Goal: Task Accomplishment & Management: Manage account settings

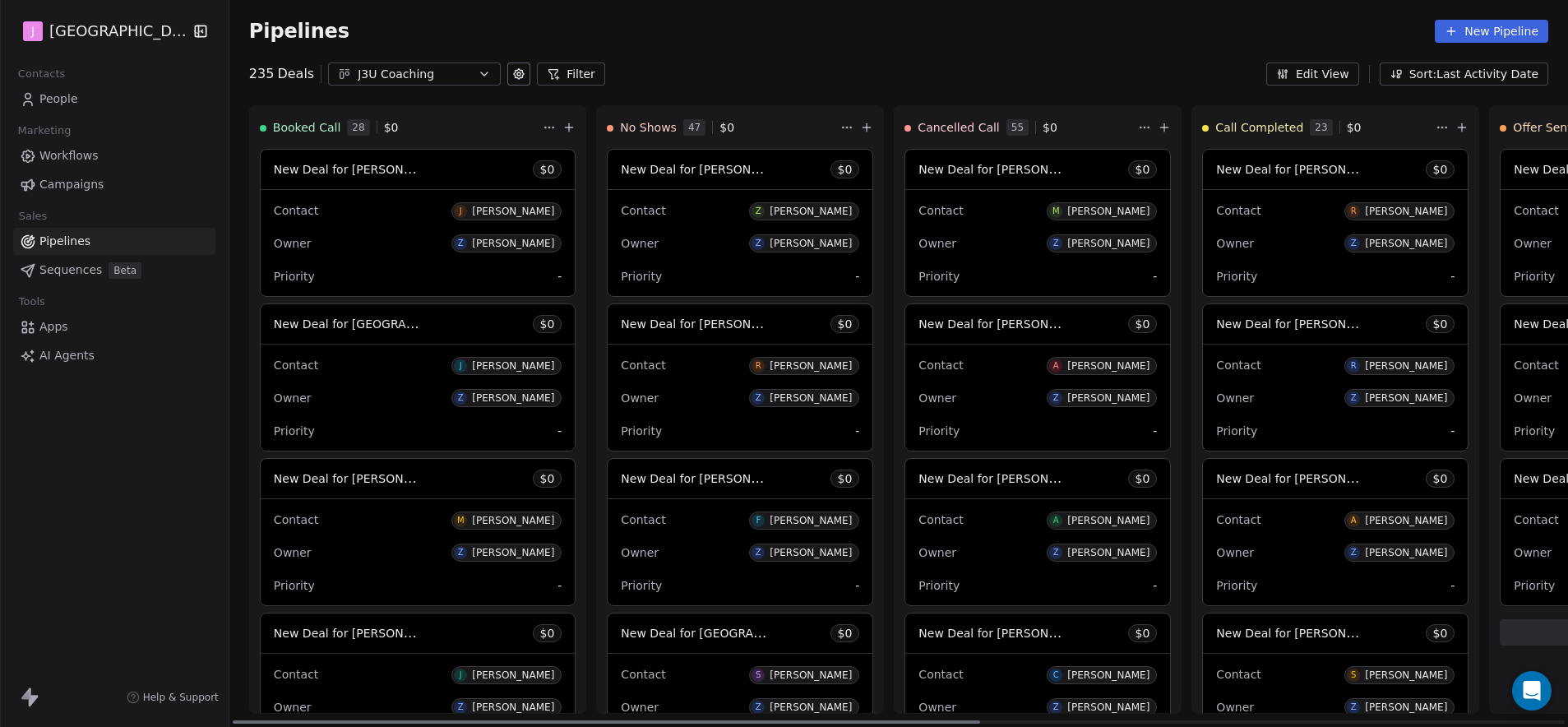
drag, startPoint x: 678, startPoint y: 722, endPoint x: 559, endPoint y: 723, distance: 119.0
click at [559, 723] on div at bounding box center [898, 722] width 1332 height 4
click at [952, 478] on span "New Deal for [PERSON_NAME]" at bounding box center [1005, 478] width 174 height 16
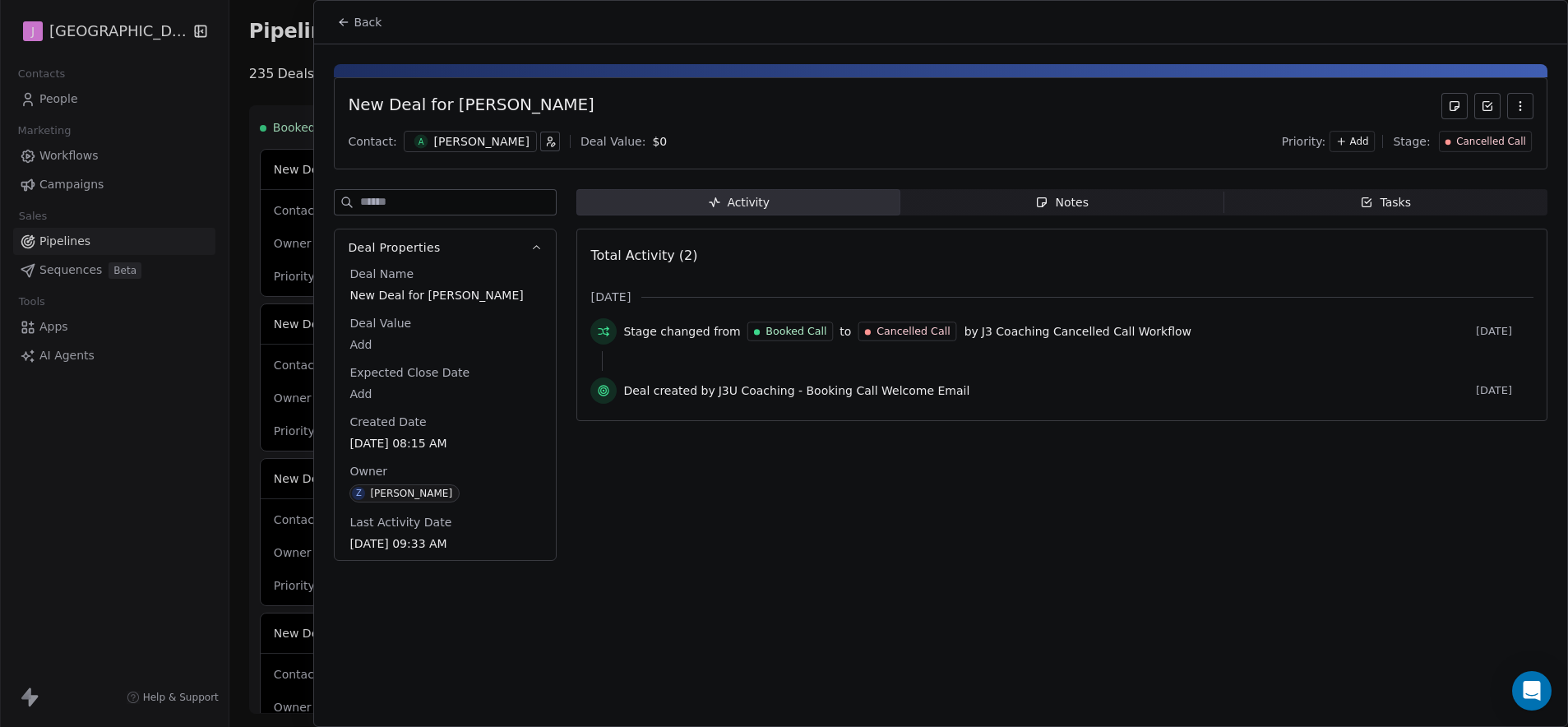
click at [1491, 139] on span "Cancelled Call" at bounding box center [1491, 141] width 69 height 14
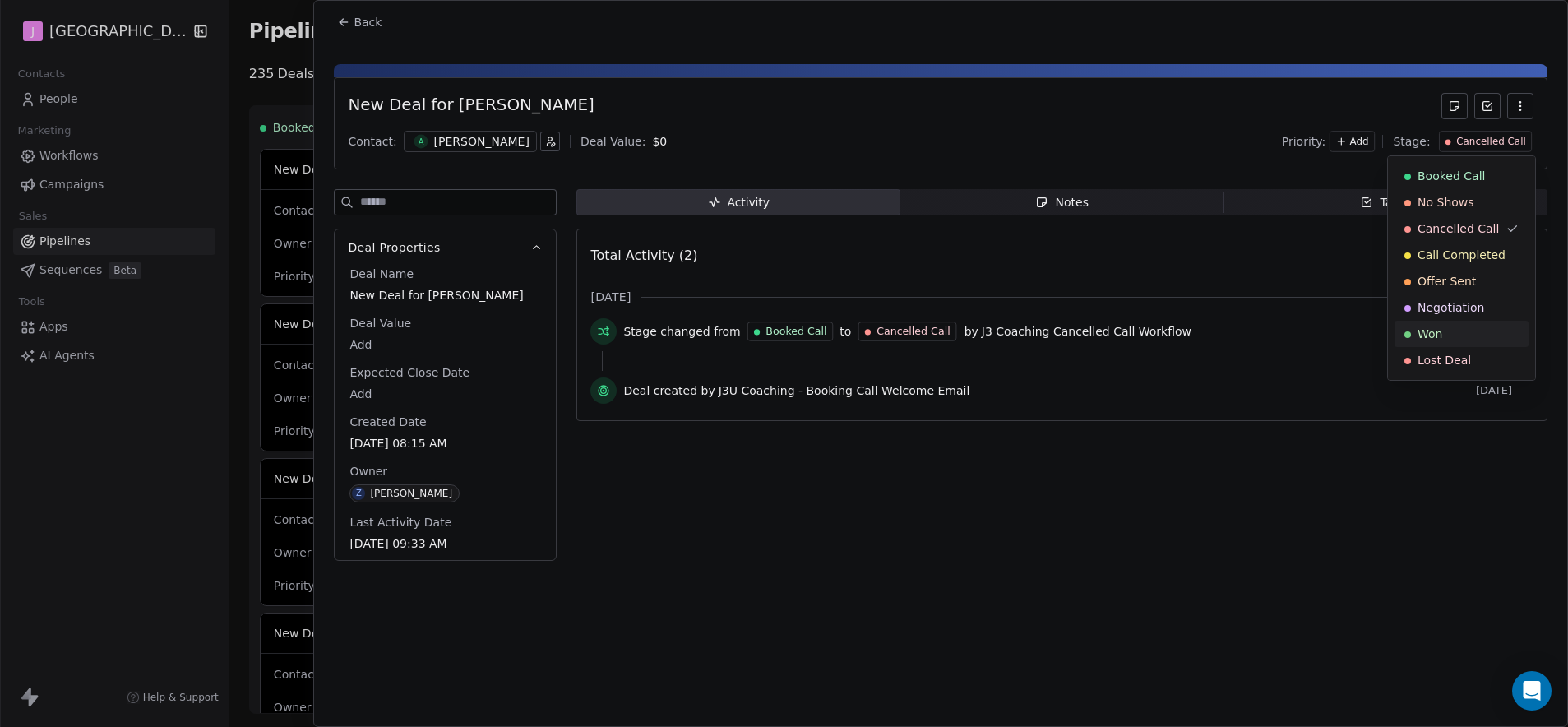
click at [1439, 329] on span "Won" at bounding box center [1430, 334] width 25 height 17
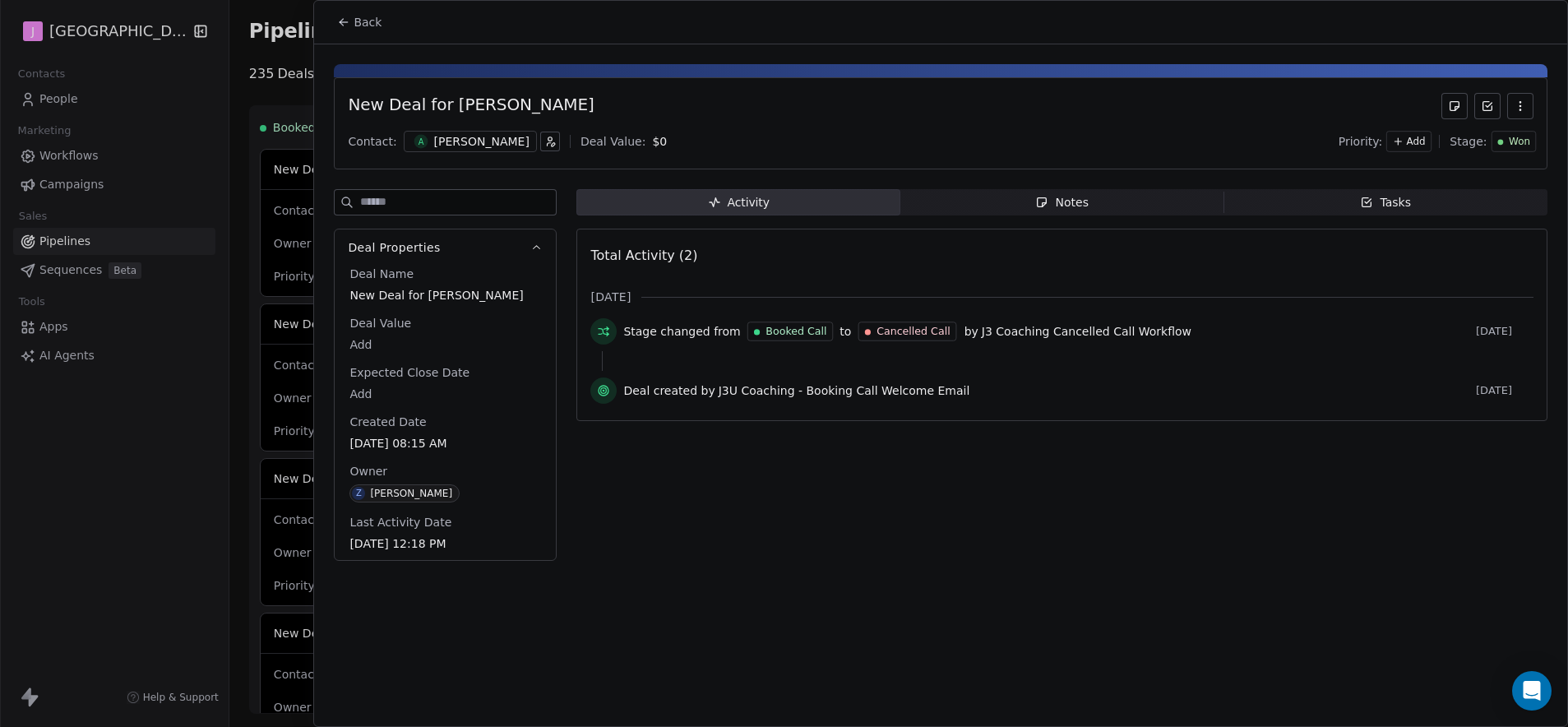
click at [364, 344] on body "J J3 University Contacts People Marketing Workflows Campaigns Sales Pipelines S…" at bounding box center [784, 364] width 1568 height 727
type input "*****"
click at [366, 25] on span "Back" at bounding box center [367, 22] width 28 height 17
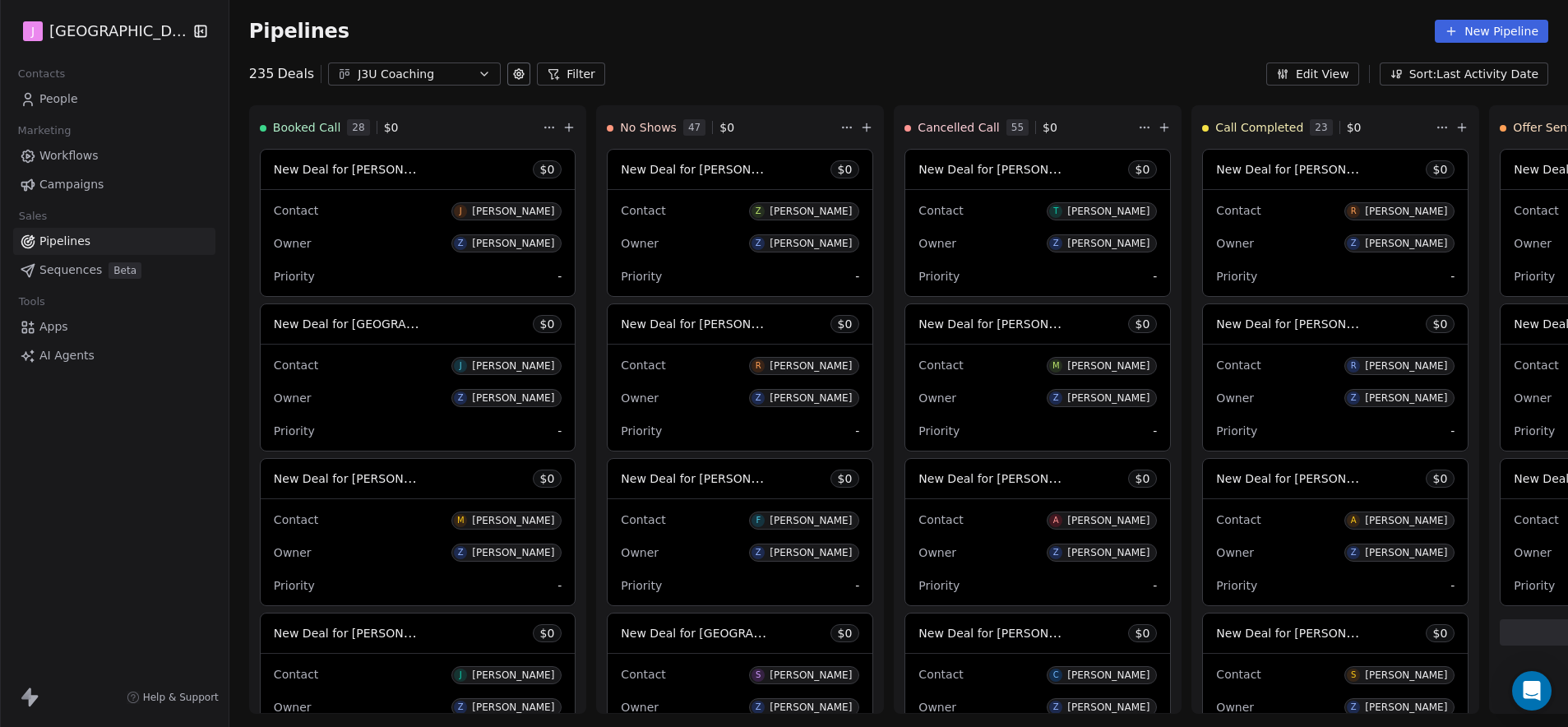
click at [74, 104] on span "People" at bounding box center [59, 99] width 39 height 18
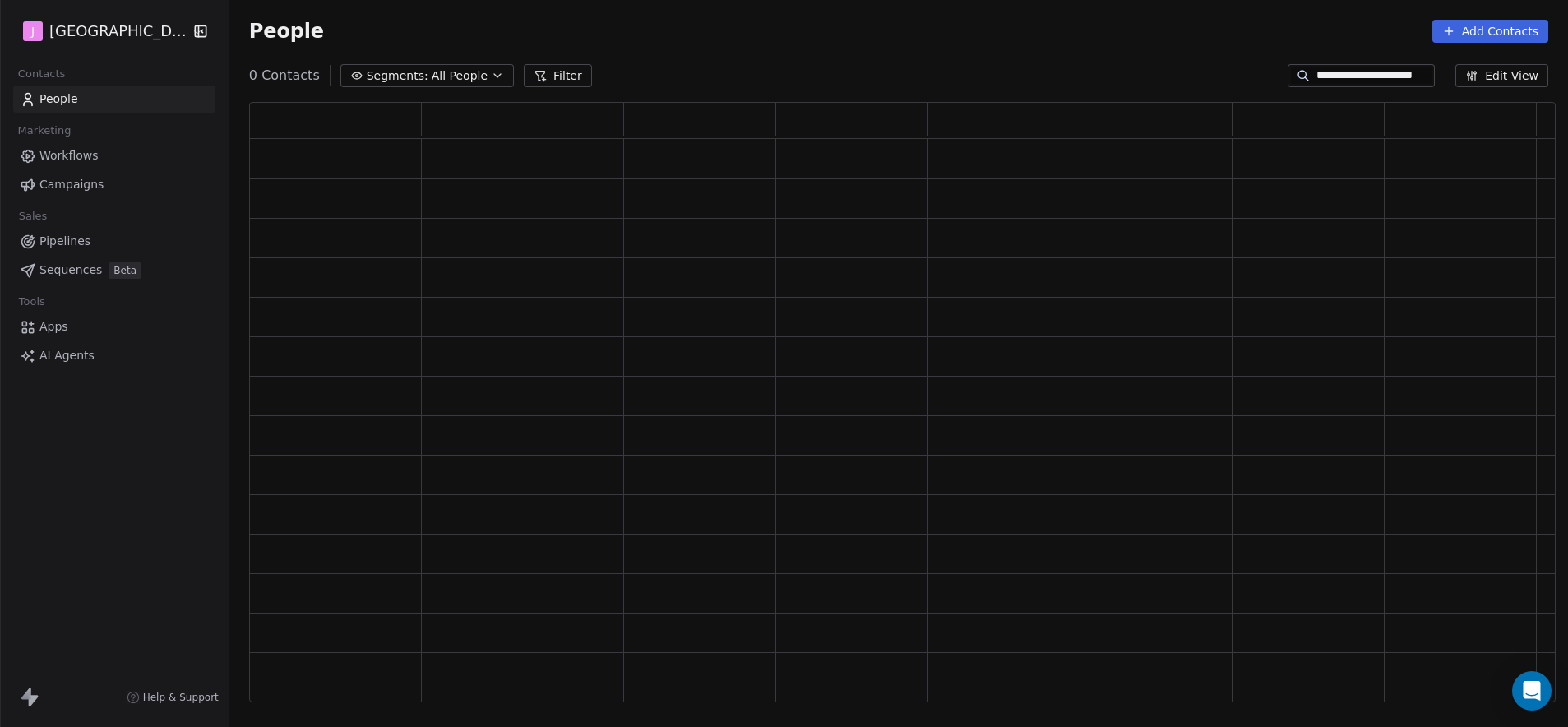
scroll to position [588, 1294]
click at [1382, 64] on div "**********" at bounding box center [1361, 75] width 147 height 23
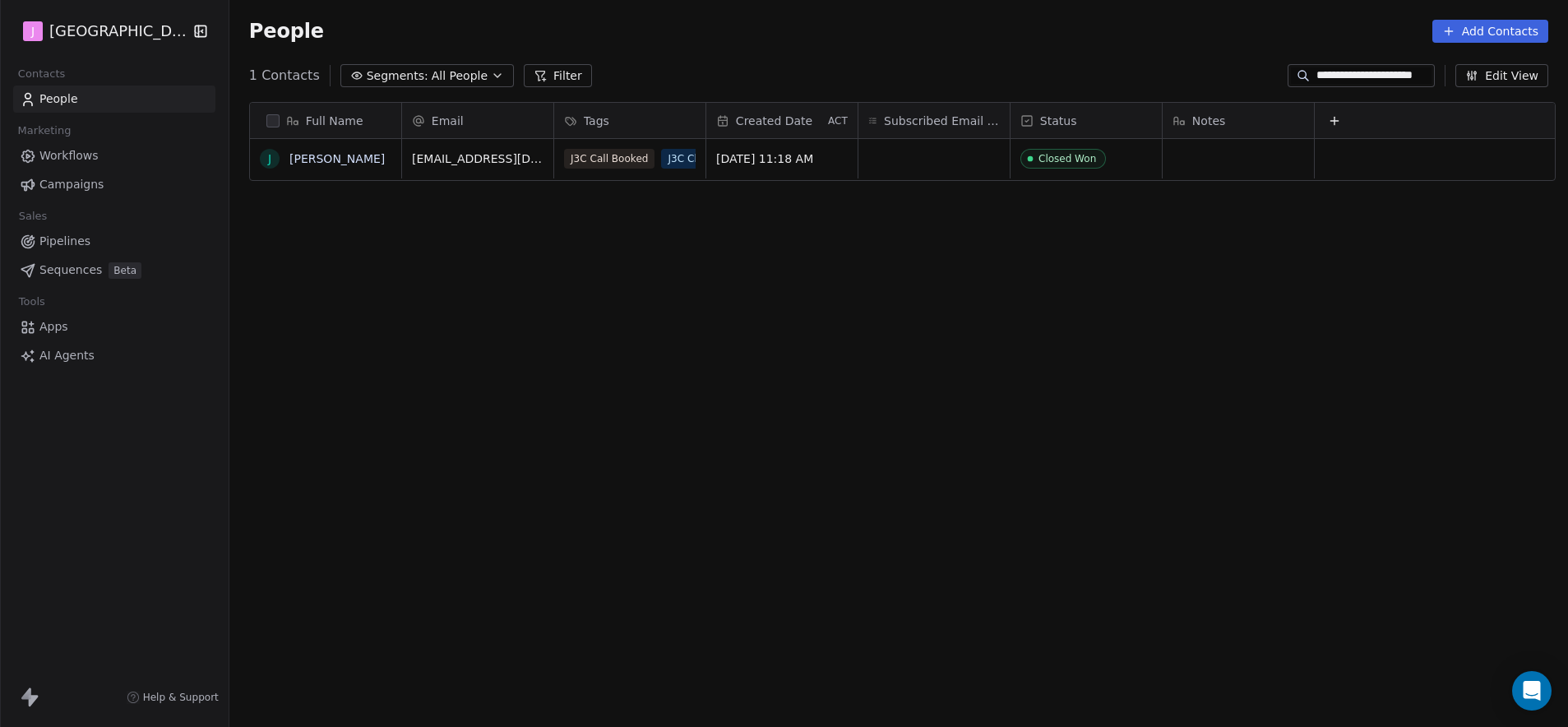
scroll to position [628, 1334]
paste input
type input "**********"
click at [1095, 167] on span "Sales Call Cancelled" at bounding box center [1085, 158] width 127 height 20
click at [1099, 159] on div "Sales Call Cancelled" at bounding box center [1088, 159] width 99 height 11
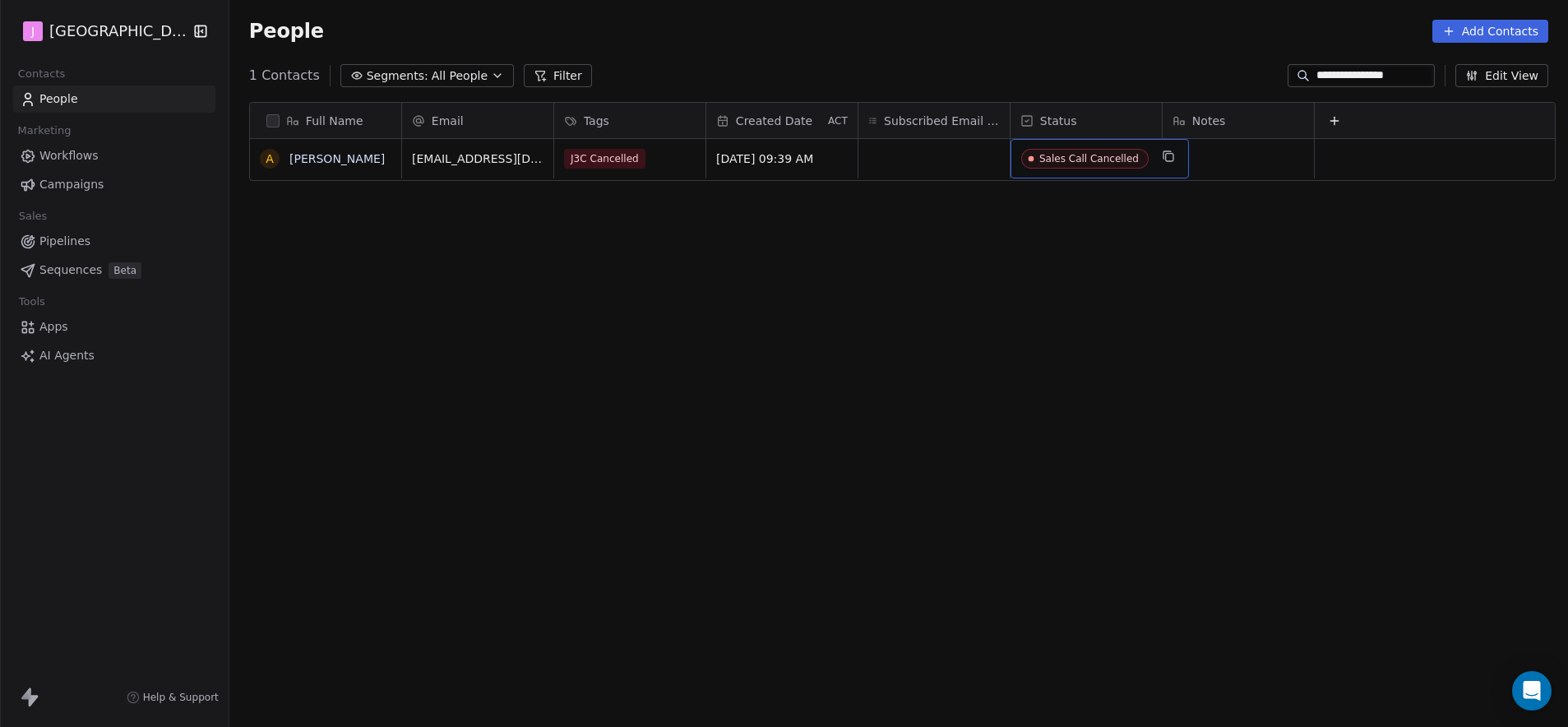
click at [1050, 165] on span "Sales Call Cancelled" at bounding box center [1085, 158] width 127 height 20
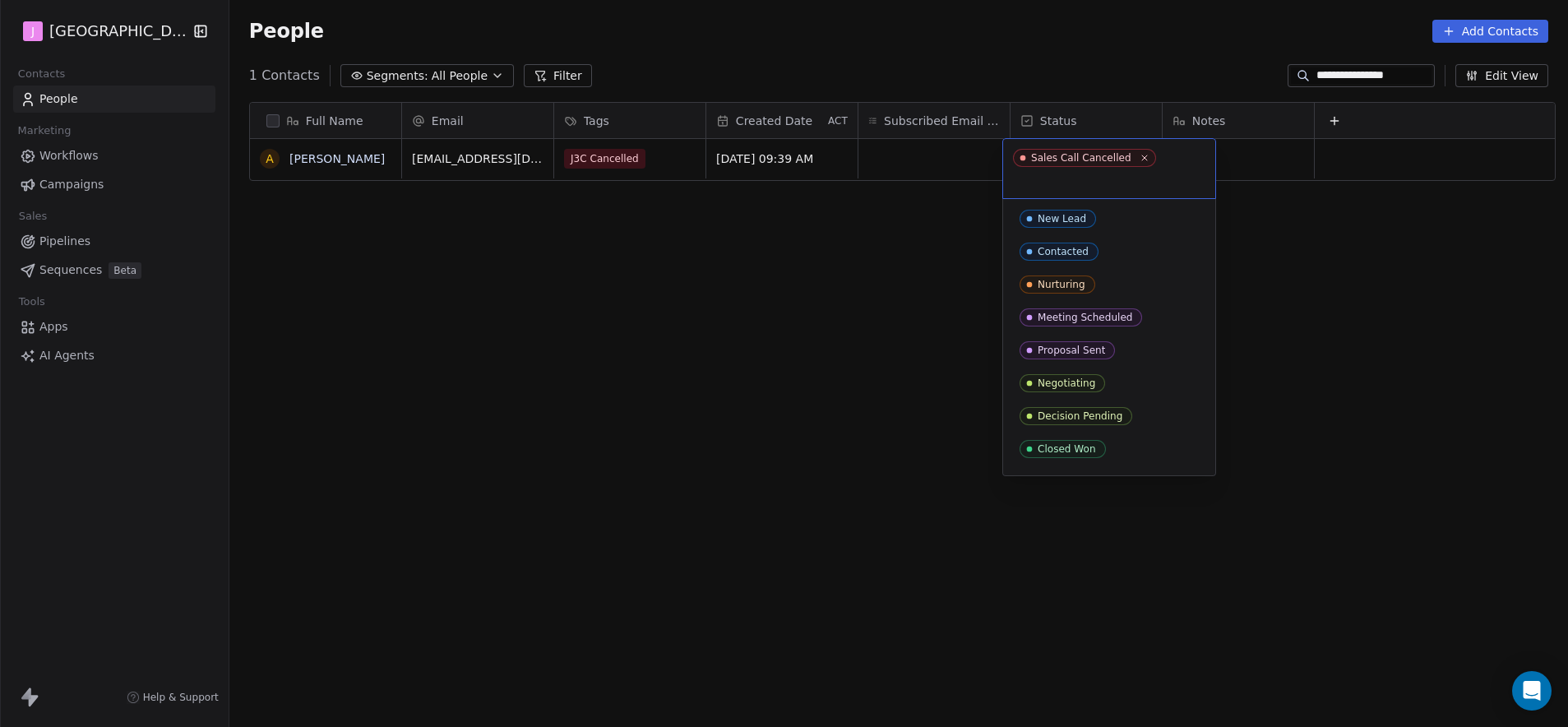
scroll to position [92, 0]
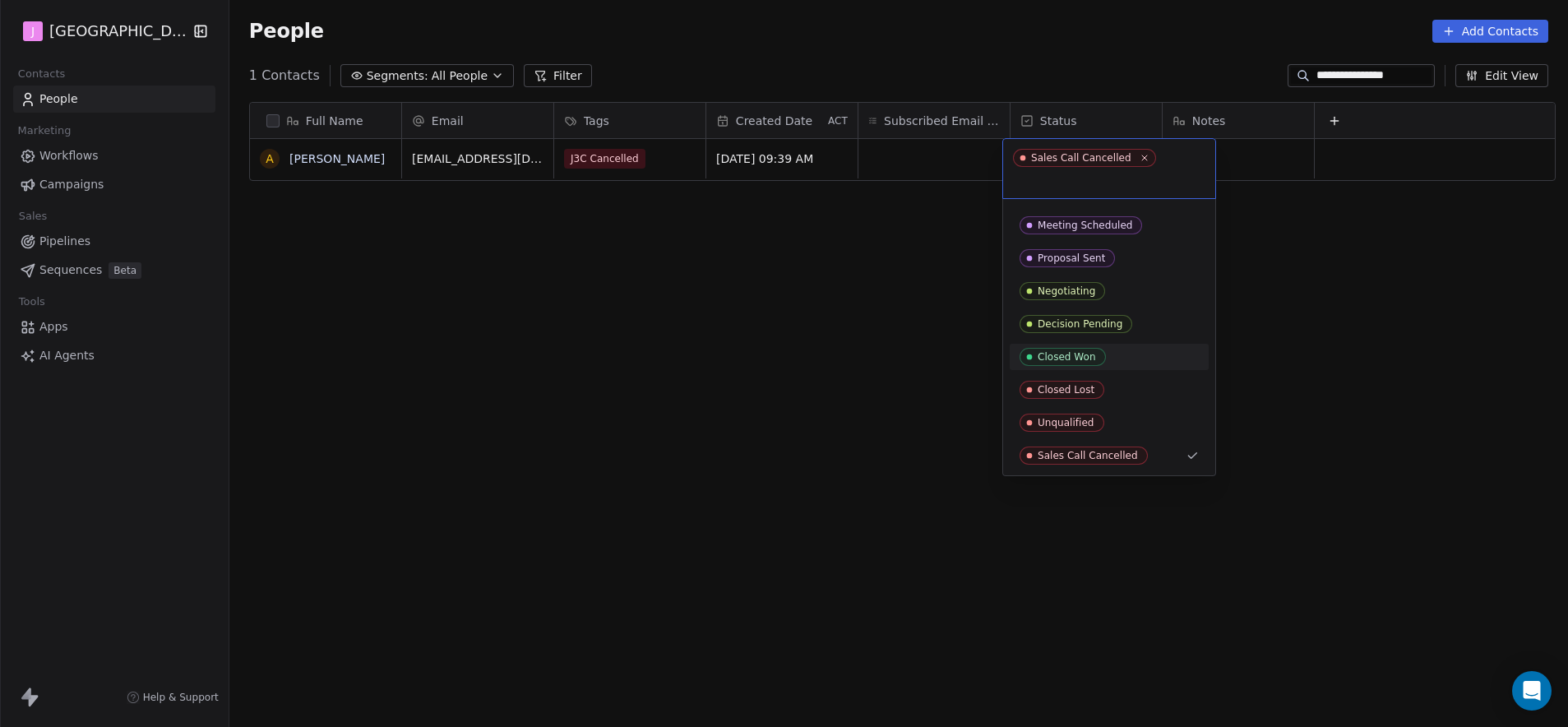
click at [1089, 352] on div "Closed Won" at bounding box center [1066, 357] width 59 height 11
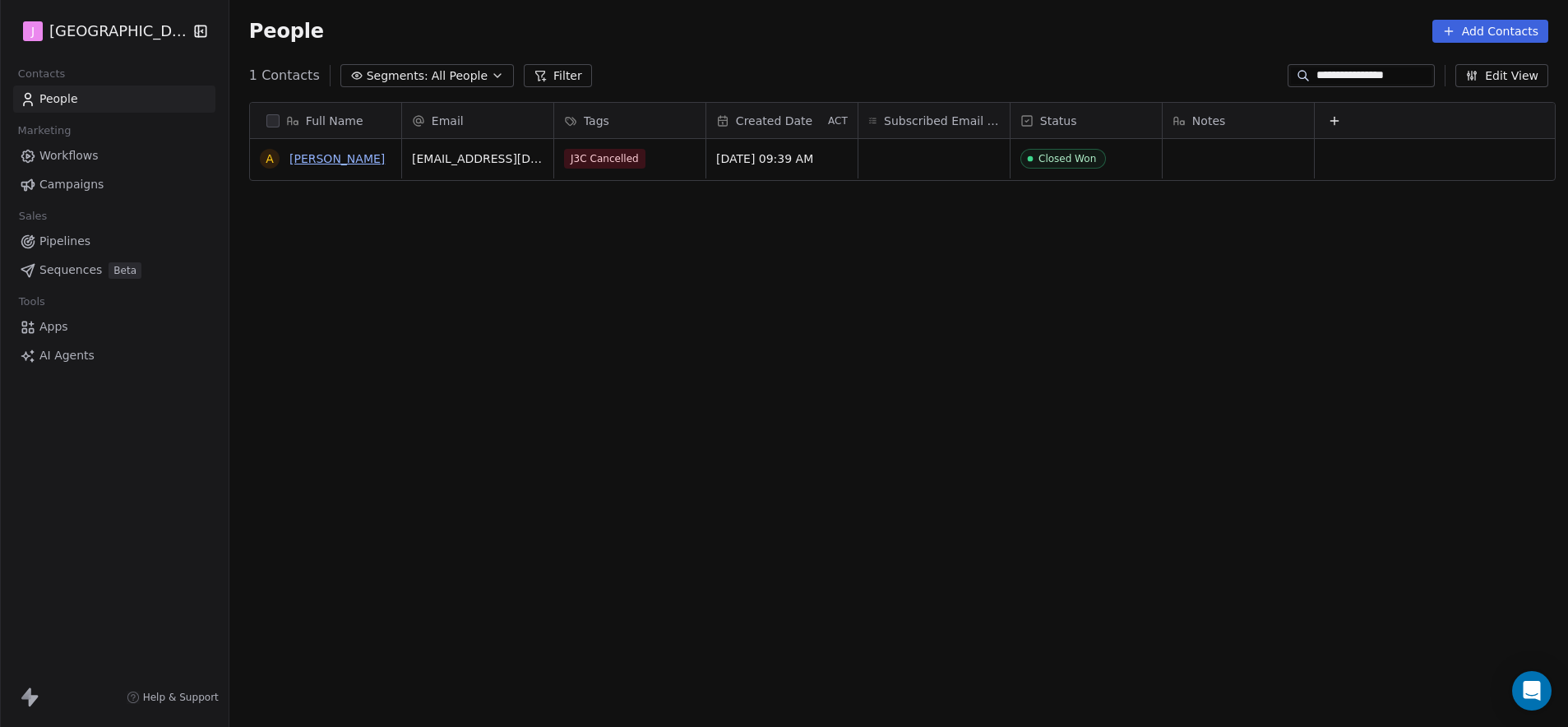
click at [327, 160] on link "[PERSON_NAME]" at bounding box center [336, 159] width 96 height 13
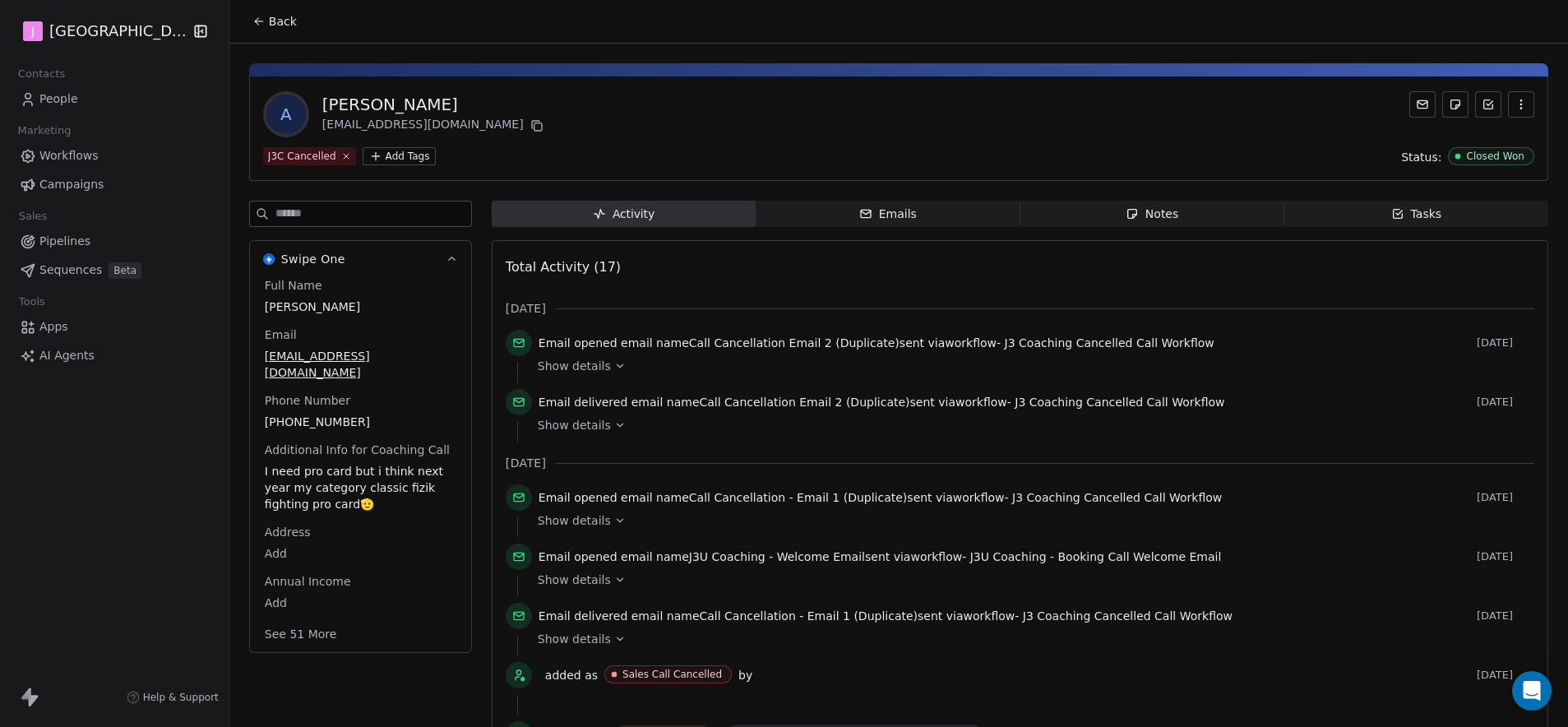
click at [306, 628] on button "See 51 More" at bounding box center [300, 634] width 92 height 30
click at [273, 680] on html "J J3 University Contacts People Marketing Workflows Campaigns Sales Pipelines S…" at bounding box center [784, 364] width 1568 height 727
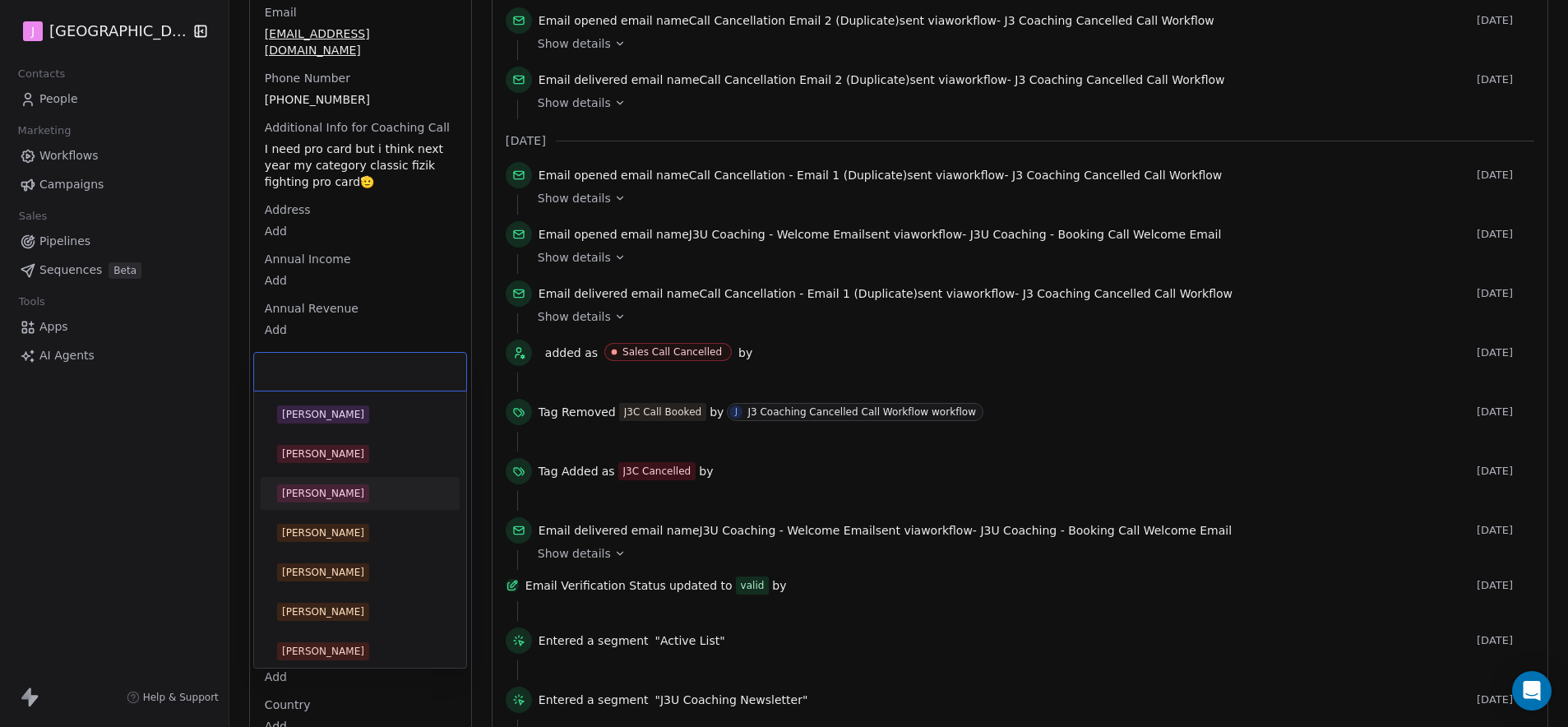
click at [328, 491] on div "[PERSON_NAME]" at bounding box center [323, 494] width 82 height 15
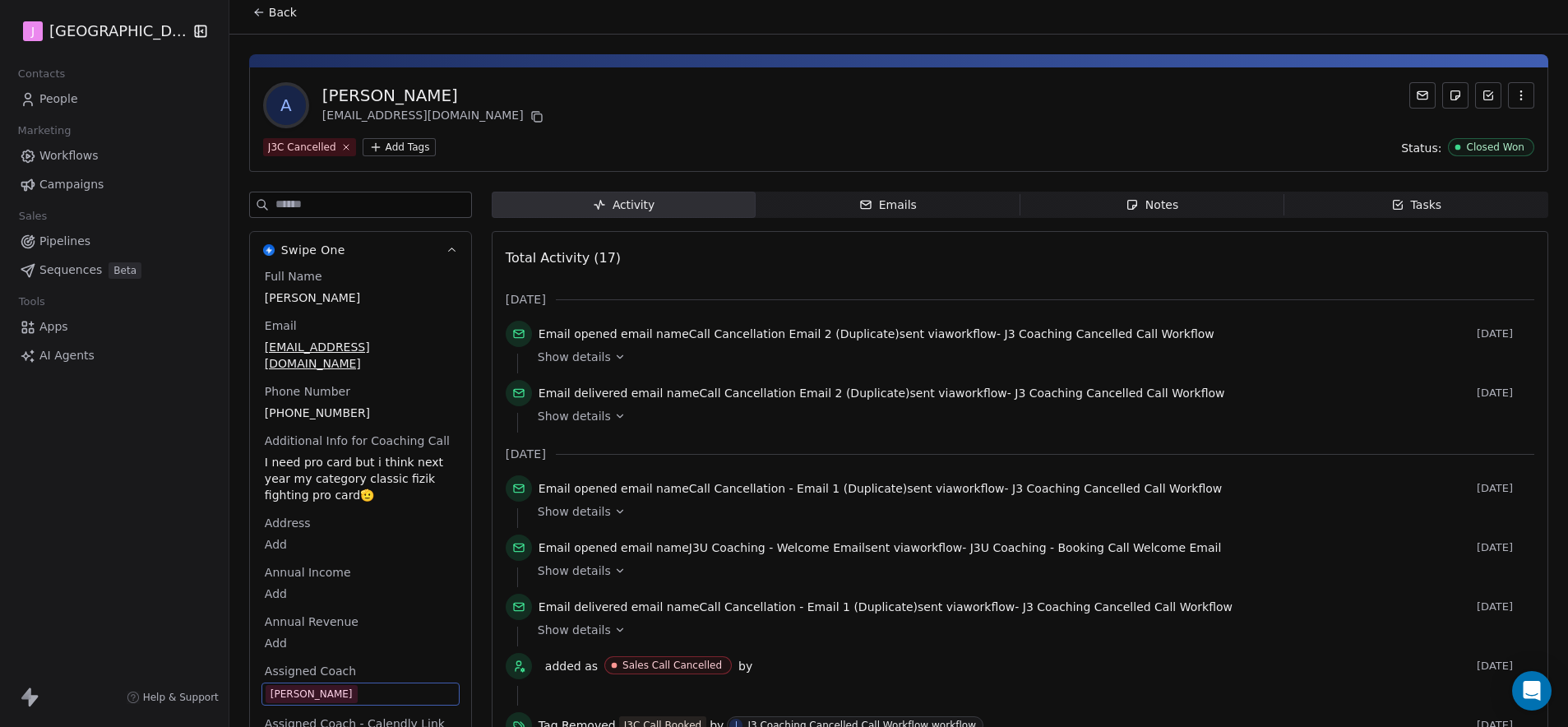
scroll to position [0, 0]
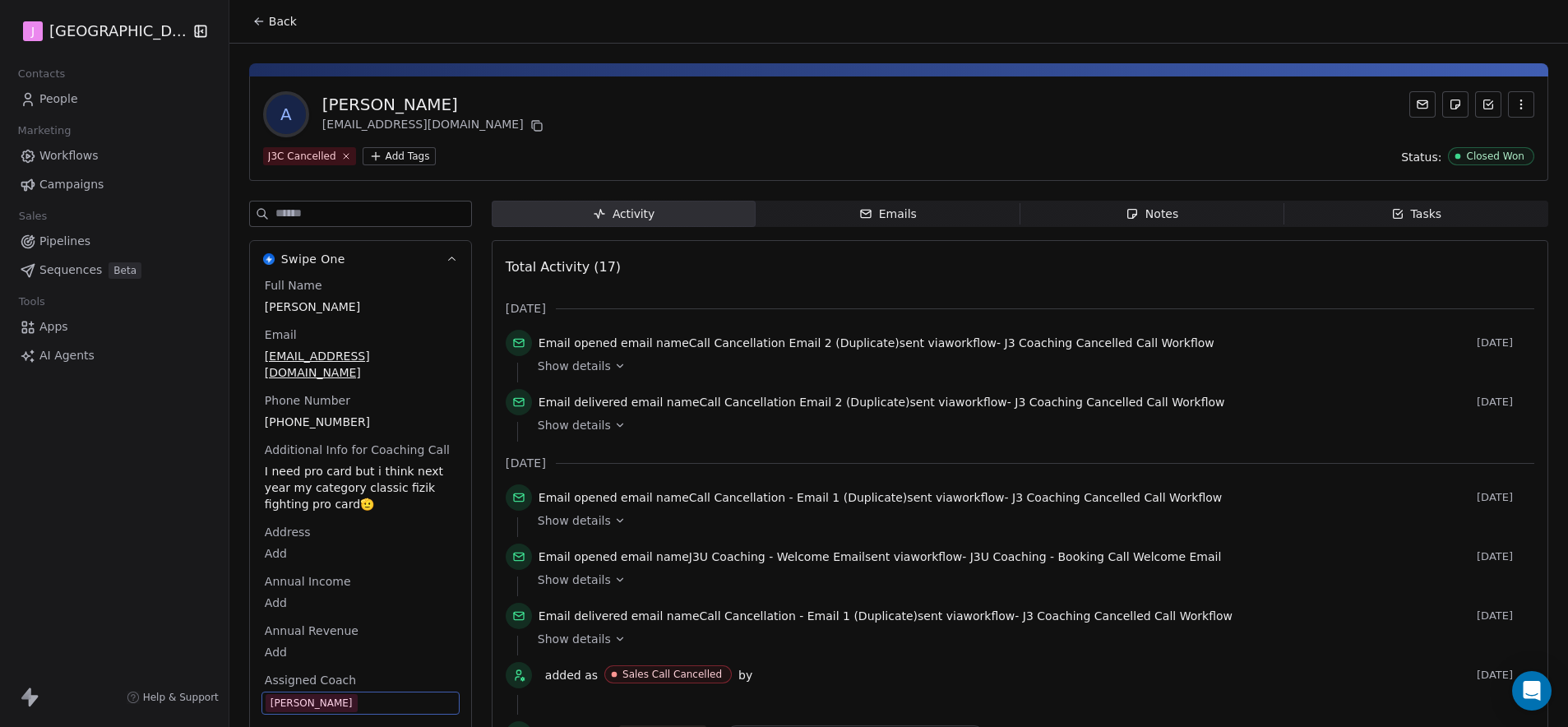
click at [271, 30] on button "Back" at bounding box center [274, 21] width 64 height 30
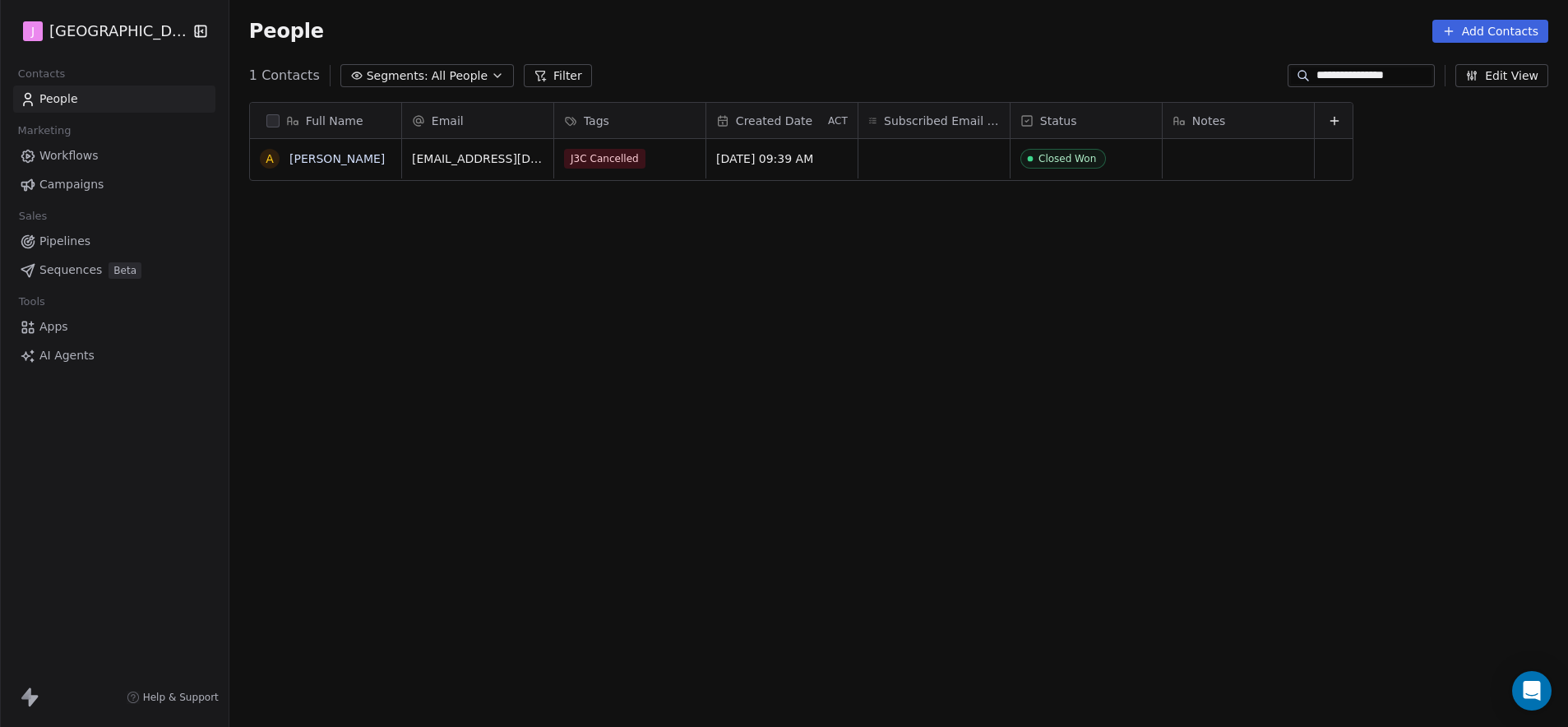
scroll to position [628, 1334]
click at [1079, 146] on div "Closed Won" at bounding box center [1086, 158] width 152 height 39
click at [1078, 156] on div "Closed Won" at bounding box center [1068, 159] width 58 height 11
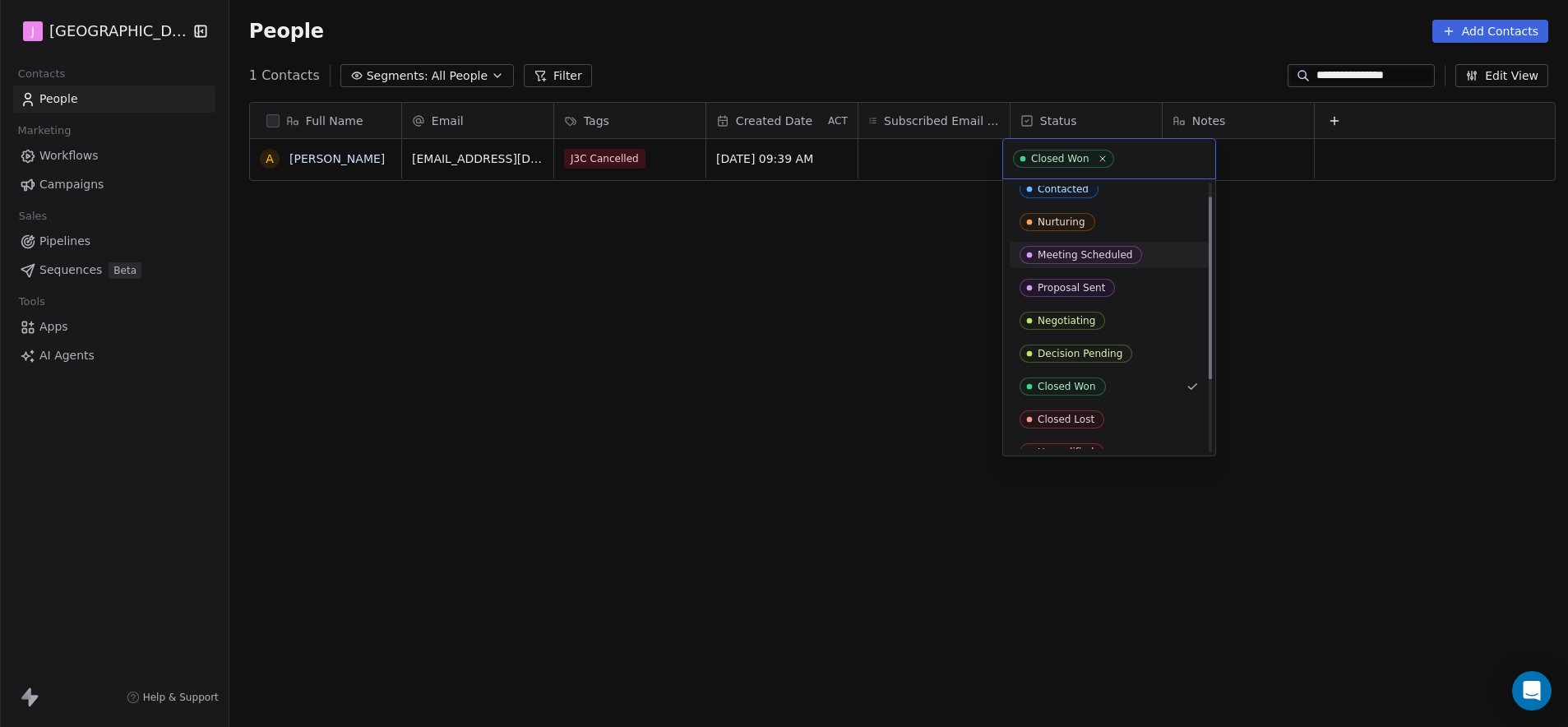
scroll to position [125, 0]
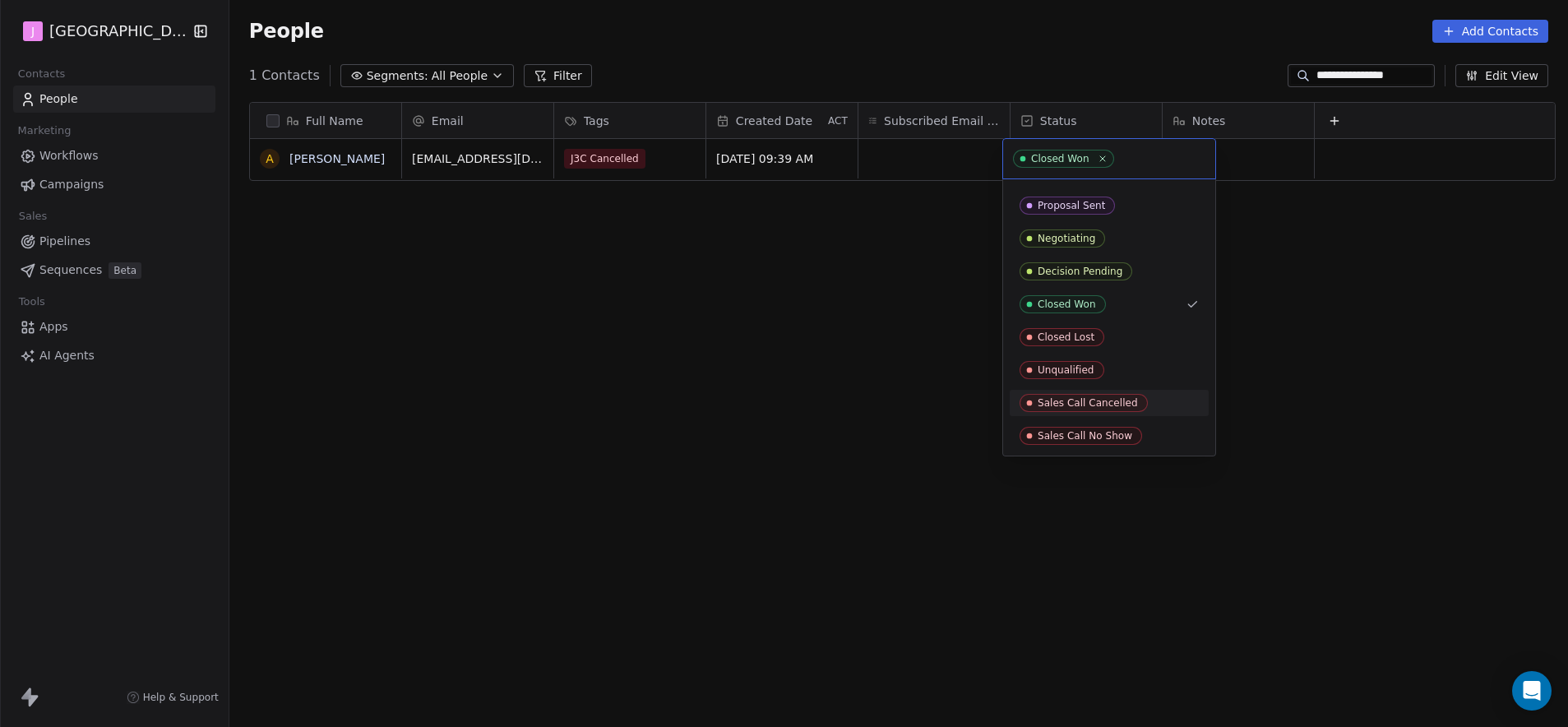
click at [1081, 400] on div "Sales Call Cancelled" at bounding box center [1087, 403] width 100 height 11
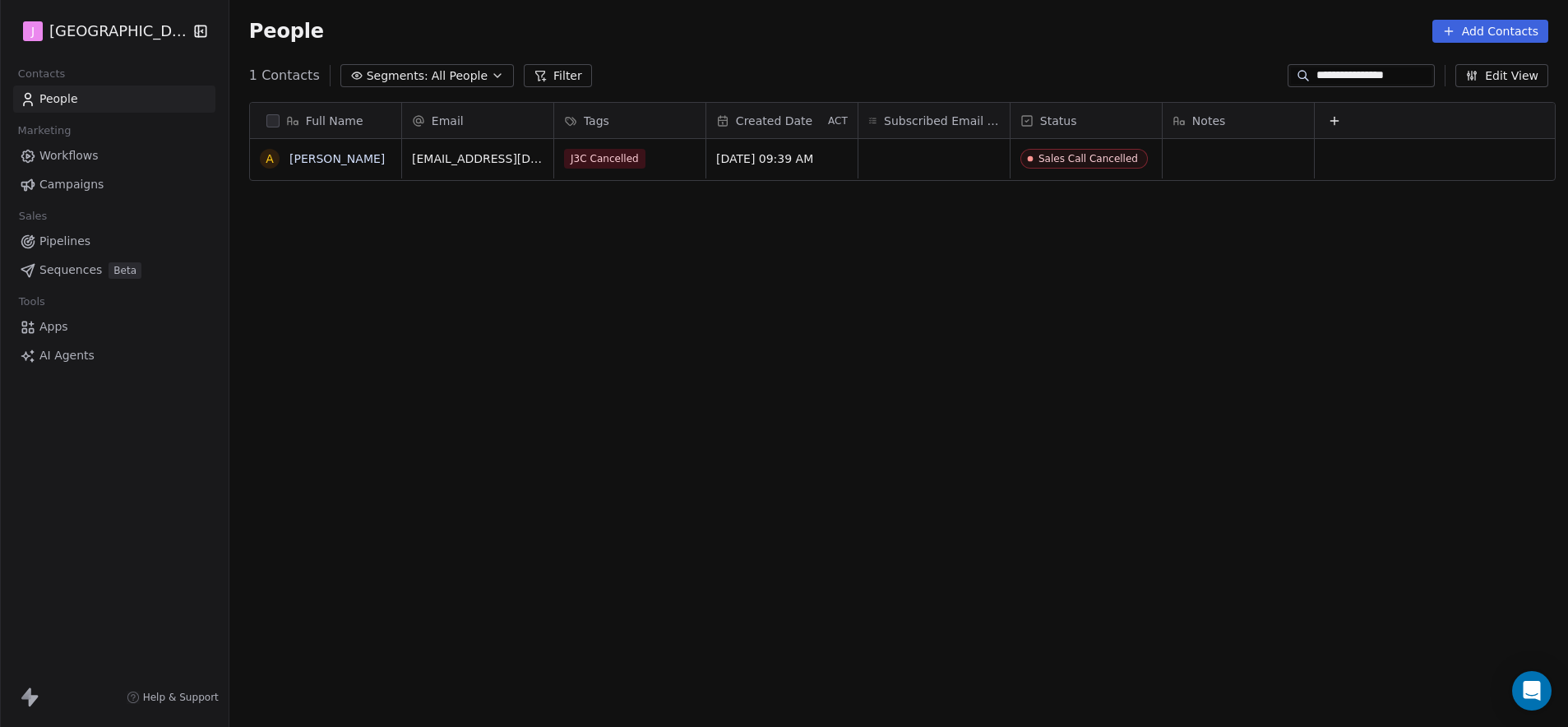
drag, startPoint x: 976, startPoint y: 295, endPoint x: 646, endPoint y: 249, distance: 333.2
click at [961, 295] on div "Full Name A [PERSON_NAME] Email Tags Created Date ACT Subscribed Email Categori…" at bounding box center [899, 409] width 1338 height 640
click at [80, 238] on span "Pipelines" at bounding box center [64, 241] width 51 height 18
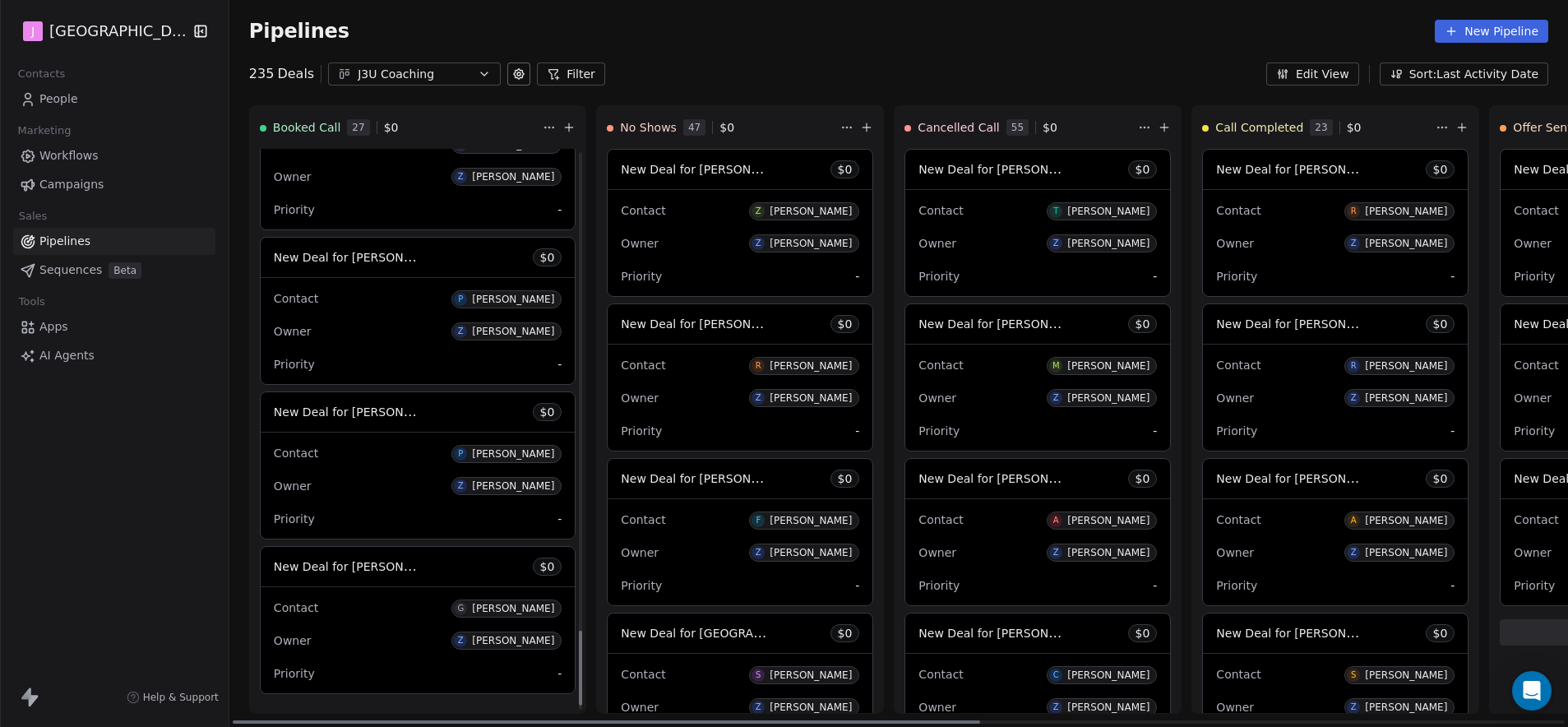
scroll to position [3623, 0]
click at [96, 99] on link "People" at bounding box center [114, 99] width 203 height 27
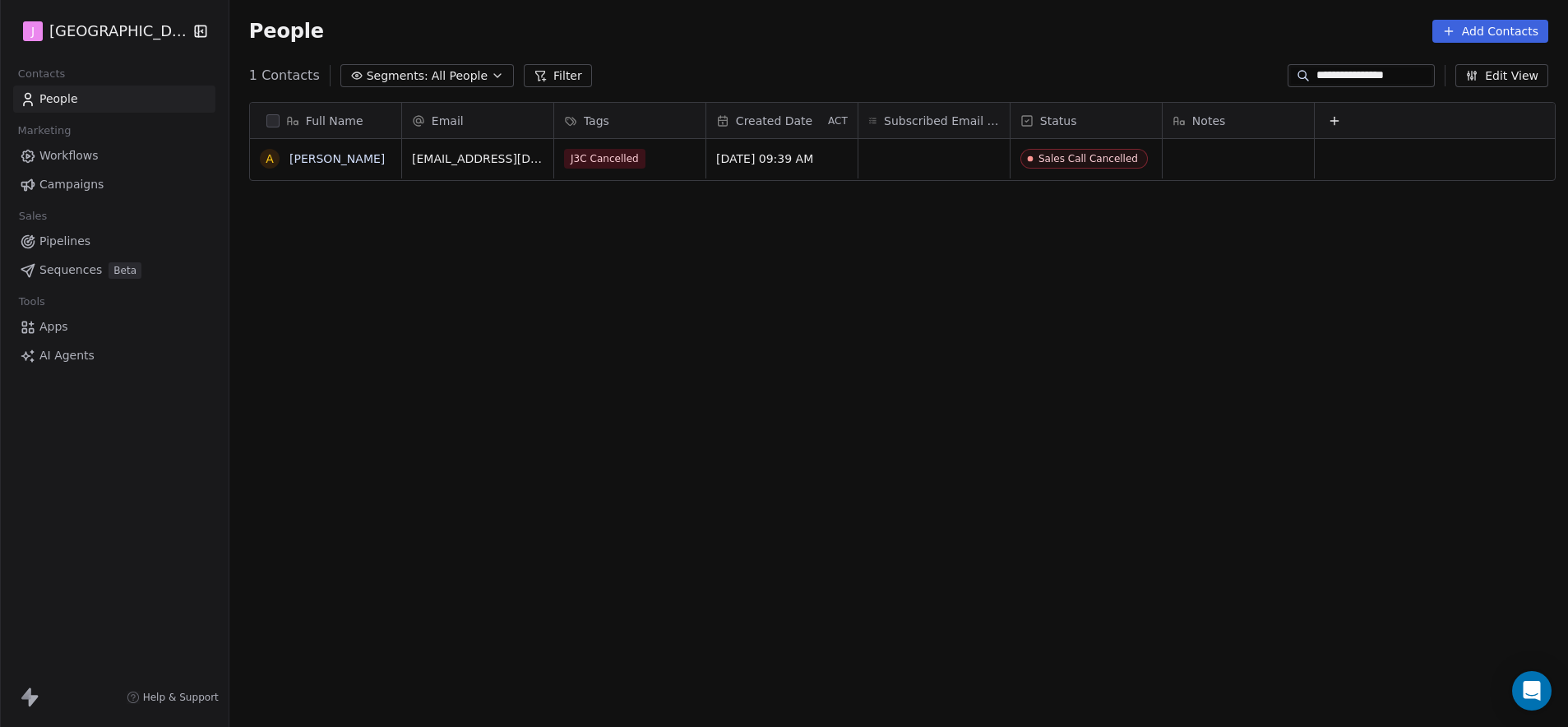
scroll to position [628, 1334]
click at [1357, 81] on input "**********" at bounding box center [1374, 76] width 115 height 17
click at [1356, 82] on input "**********" at bounding box center [1374, 76] width 115 height 17
paste input "*********"
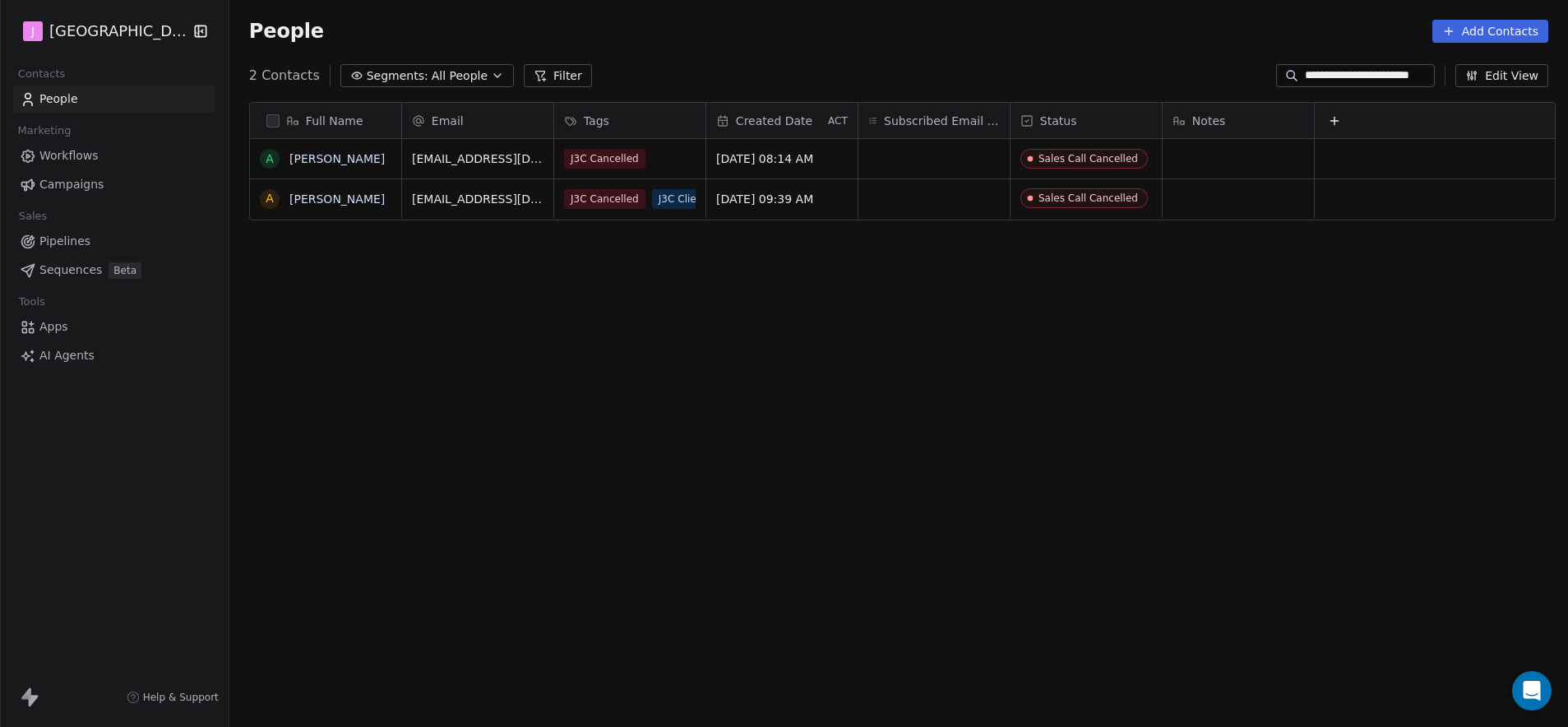
click at [1352, 78] on input "**********" at bounding box center [1368, 76] width 126 height 17
paste input
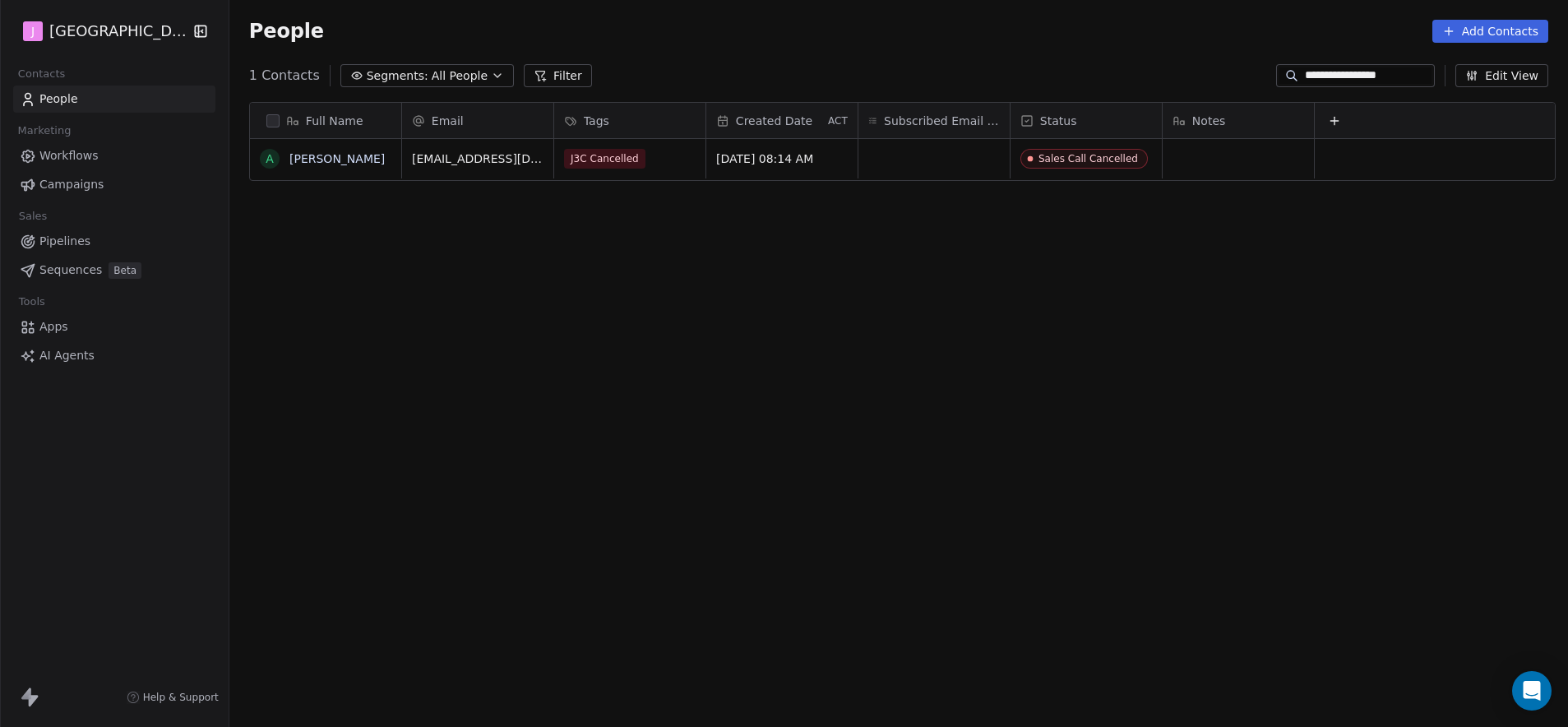
type input "**********"
click at [1087, 162] on div "Sales Call Cancelled" at bounding box center [1088, 159] width 99 height 11
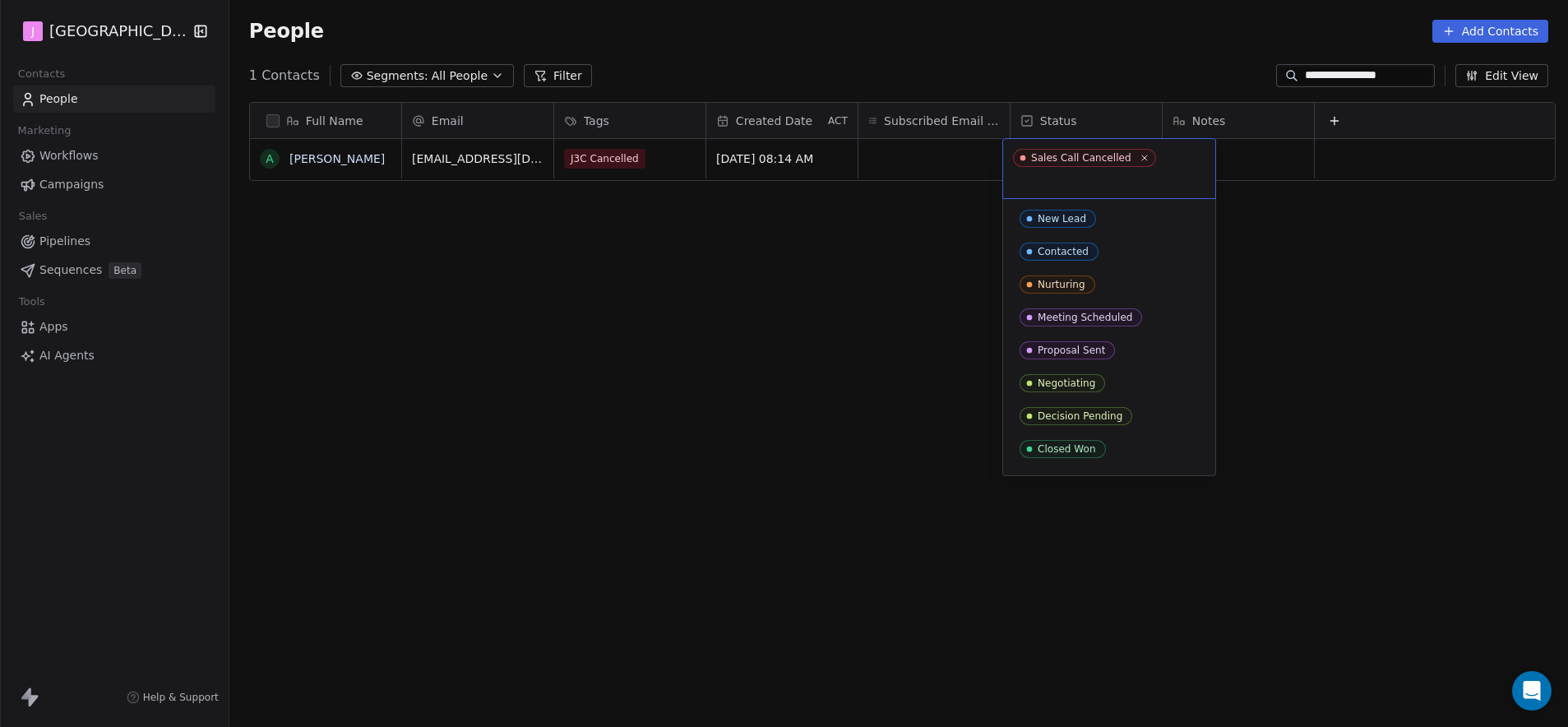
scroll to position [92, 0]
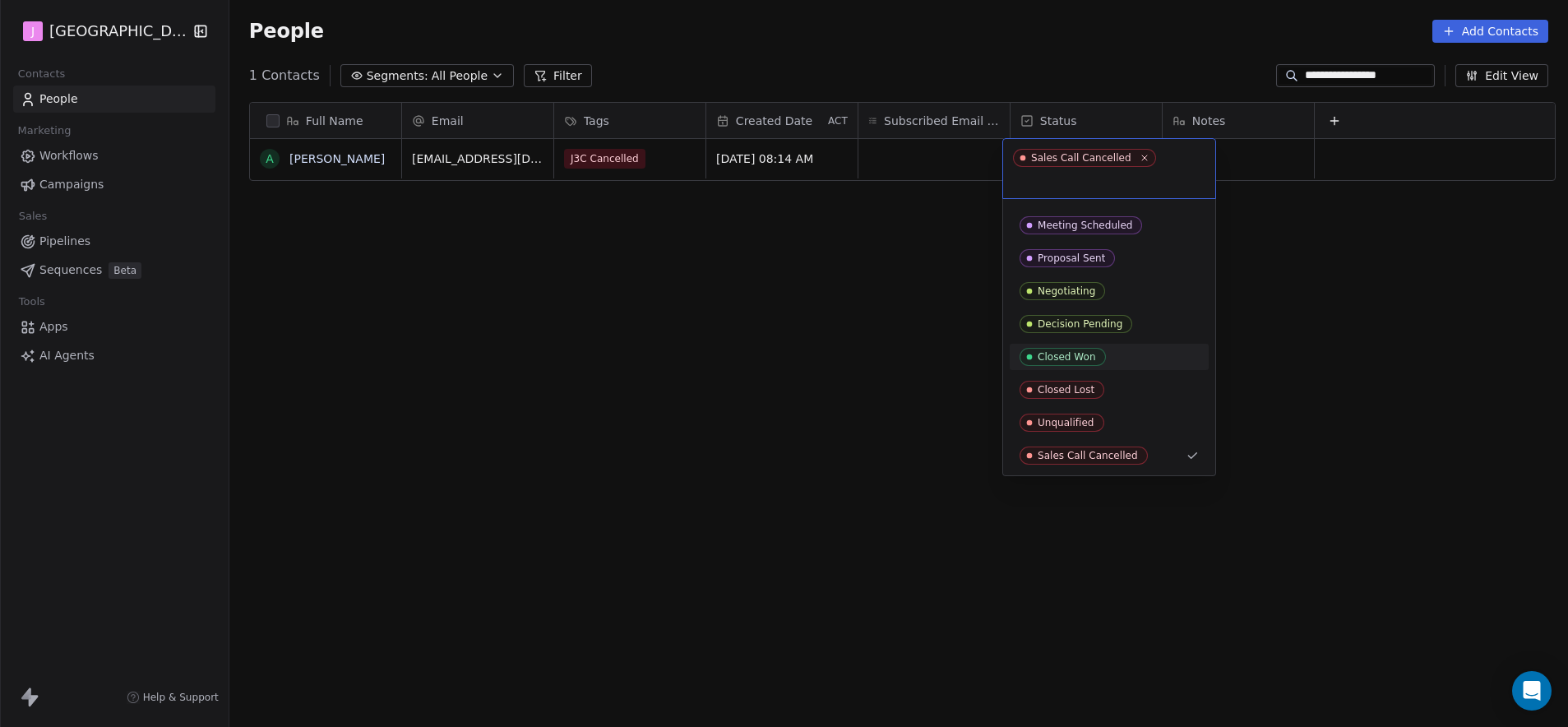
click at [1092, 353] on div "Closed Won" at bounding box center [1066, 357] width 59 height 11
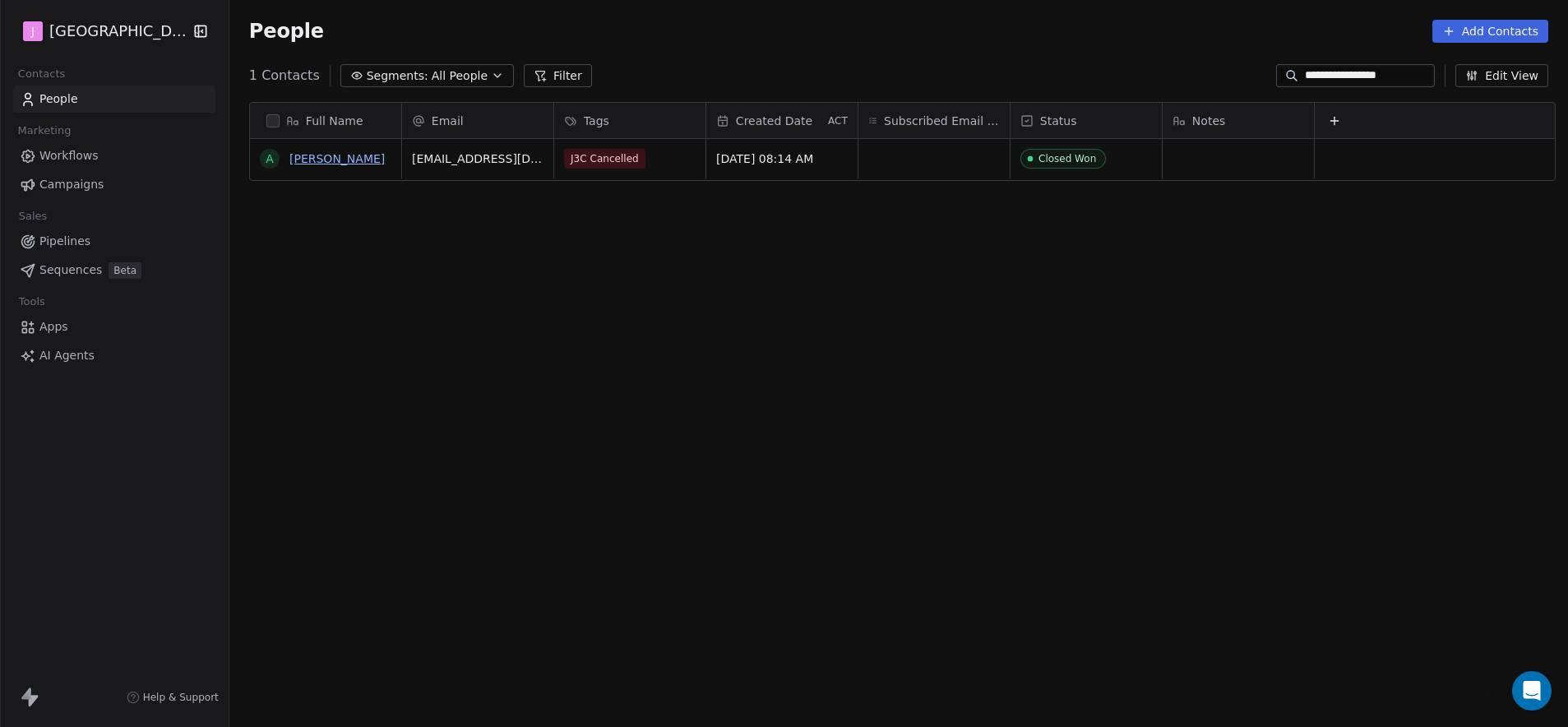
click at [349, 160] on link "[PERSON_NAME]" at bounding box center [336, 159] width 96 height 13
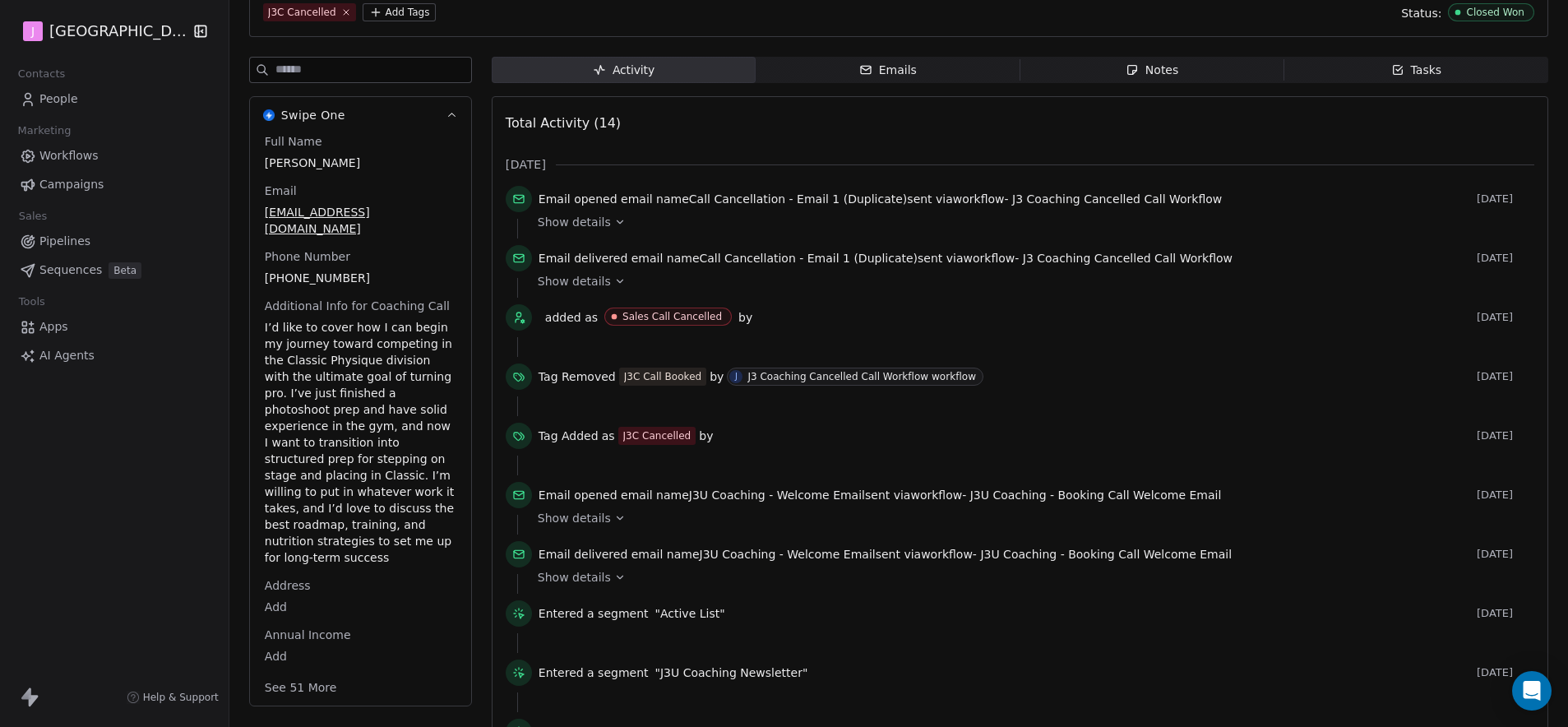
scroll to position [152, 0]
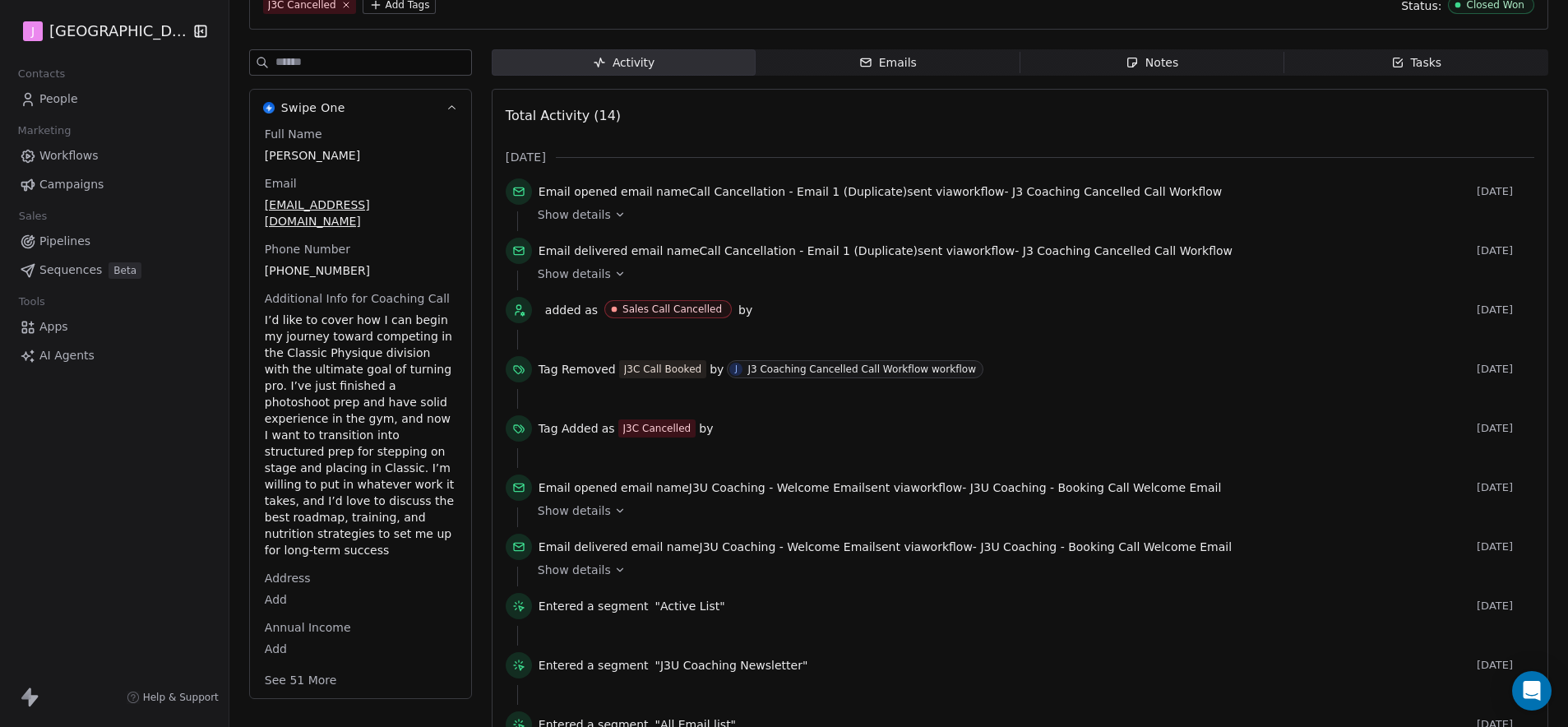
click at [295, 673] on button "See 51 More" at bounding box center [300, 681] width 92 height 30
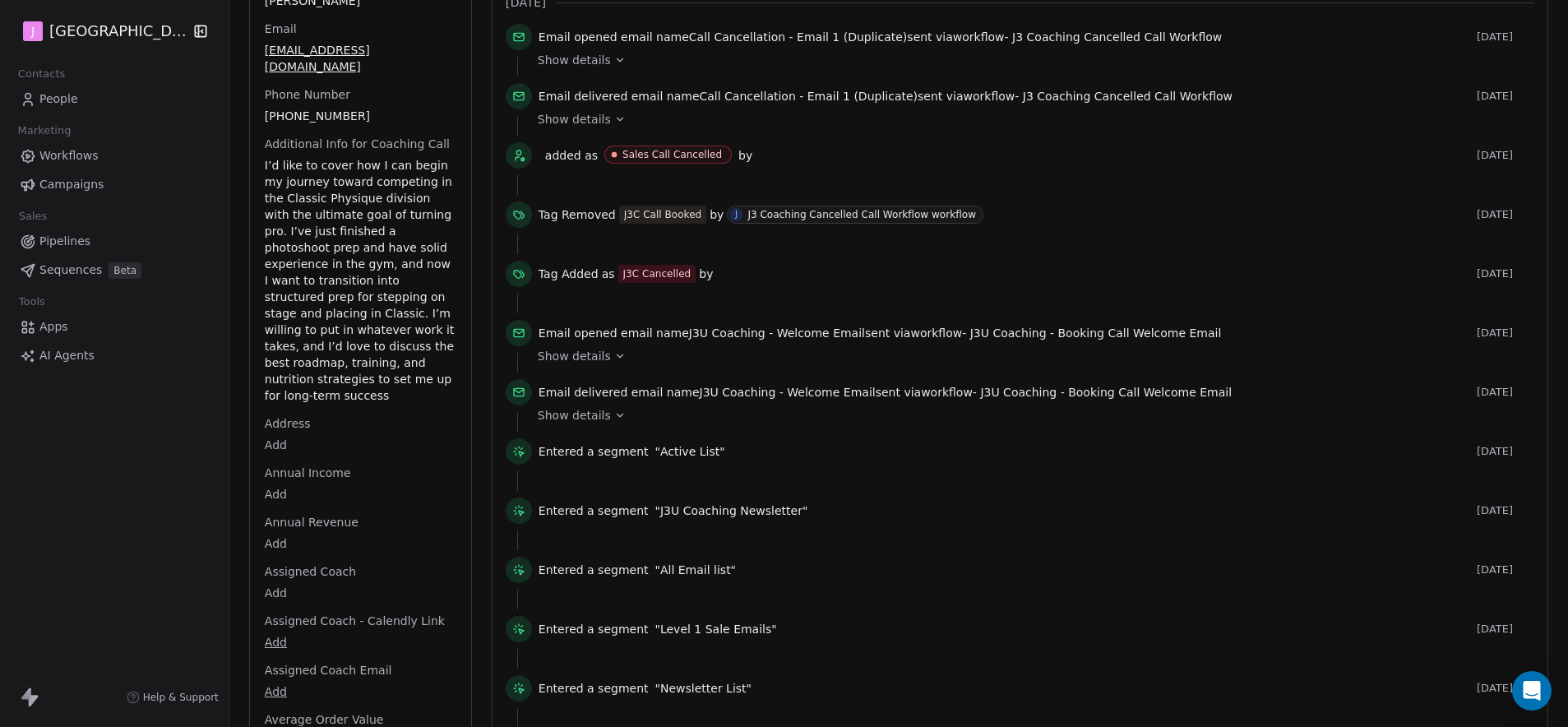
click at [270, 582] on body "J J3 University Contacts People Marketing Workflows Campaigns Sales Pipelines S…" at bounding box center [784, 364] width 1568 height 727
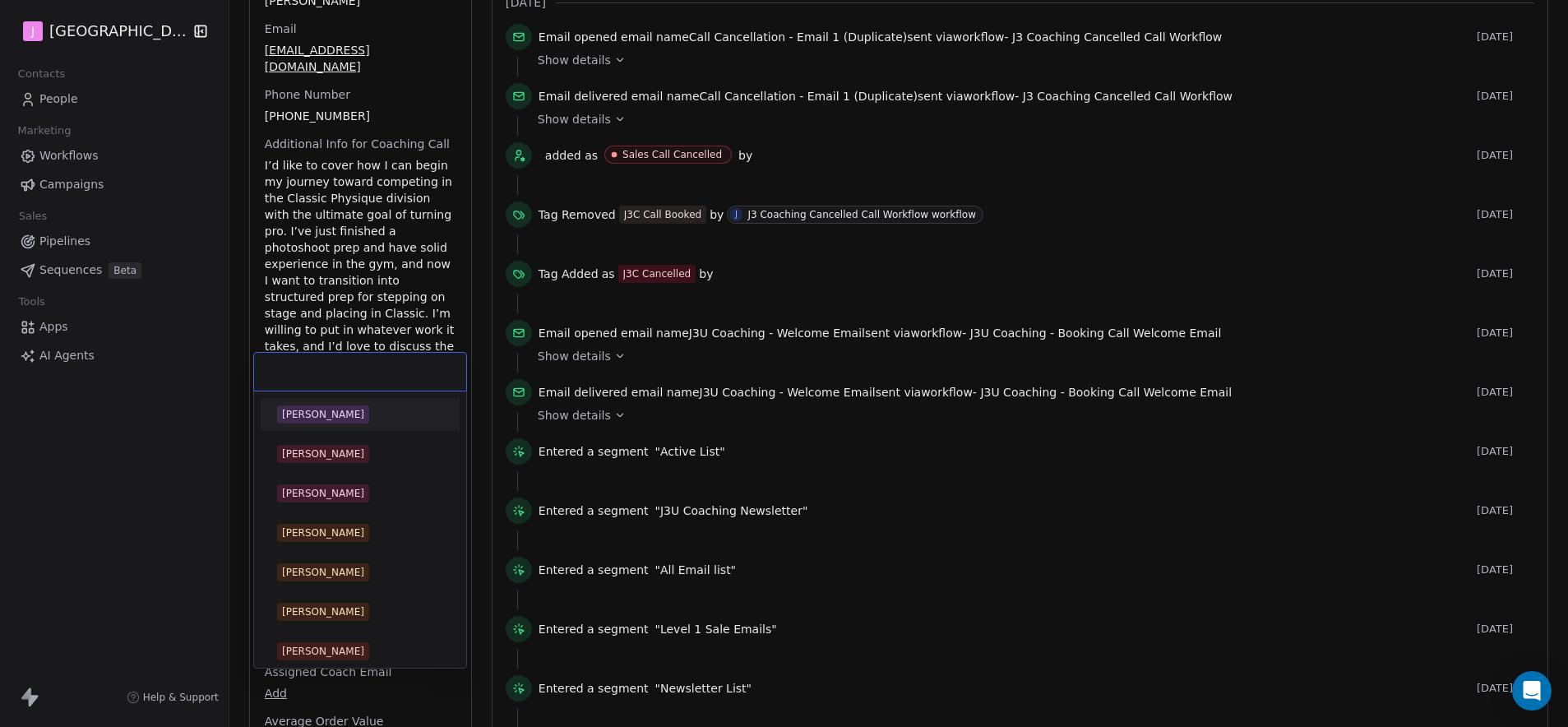
scroll to position [520, 0]
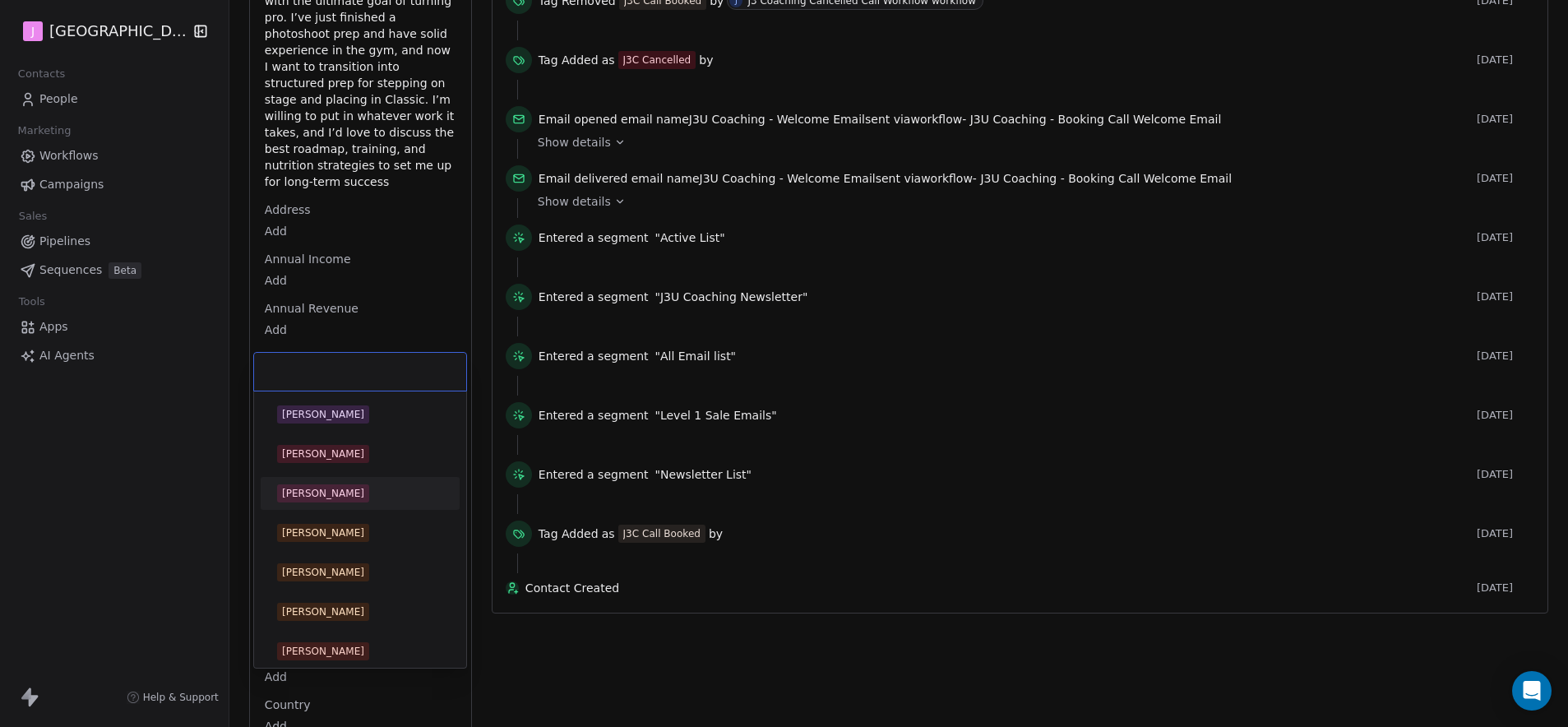
click at [329, 492] on div "[PERSON_NAME]" at bounding box center [323, 494] width 82 height 15
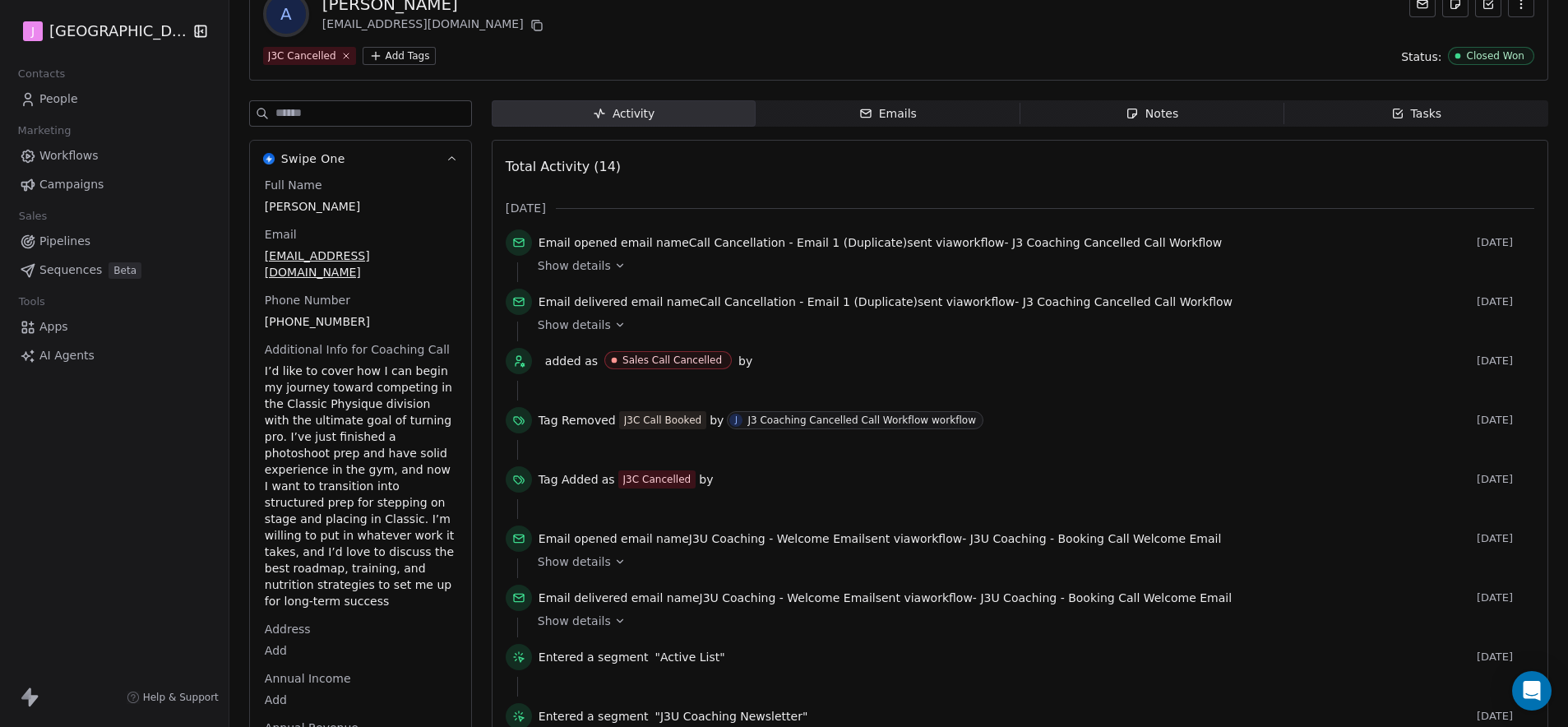
scroll to position [0, 0]
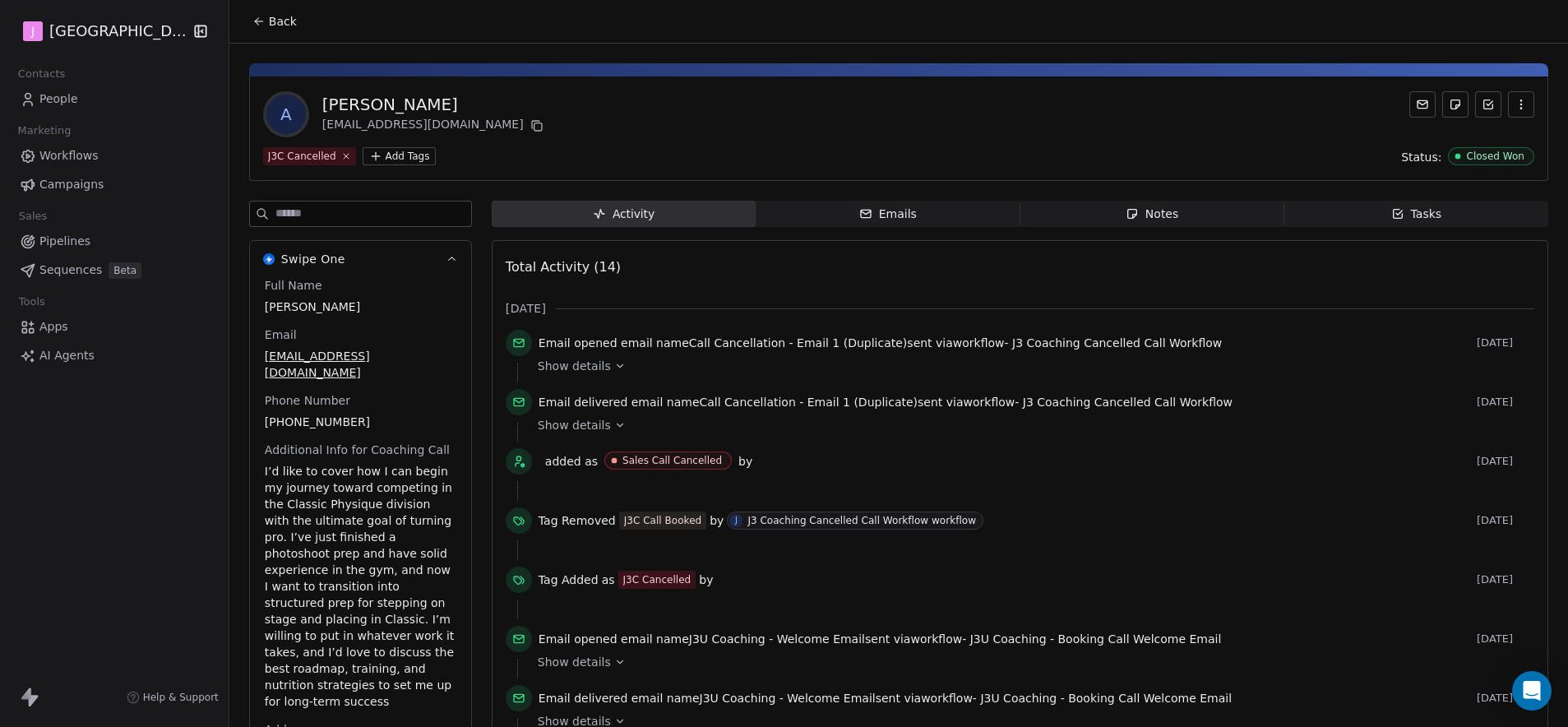
click at [63, 245] on span "Pipelines" at bounding box center [64, 241] width 51 height 18
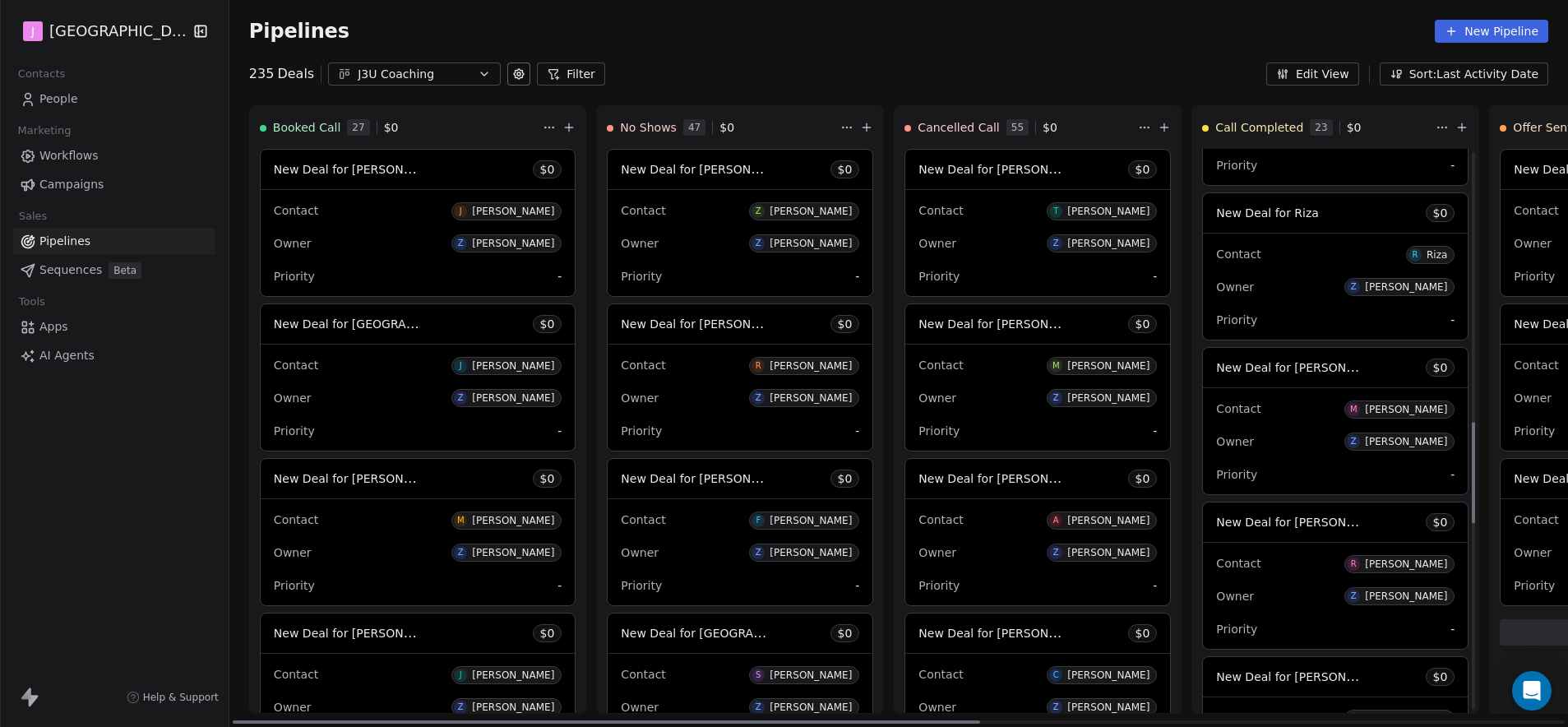
scroll to position [1503, 0]
click at [566, 127] on icon at bounding box center [570, 127] width 7 height 0
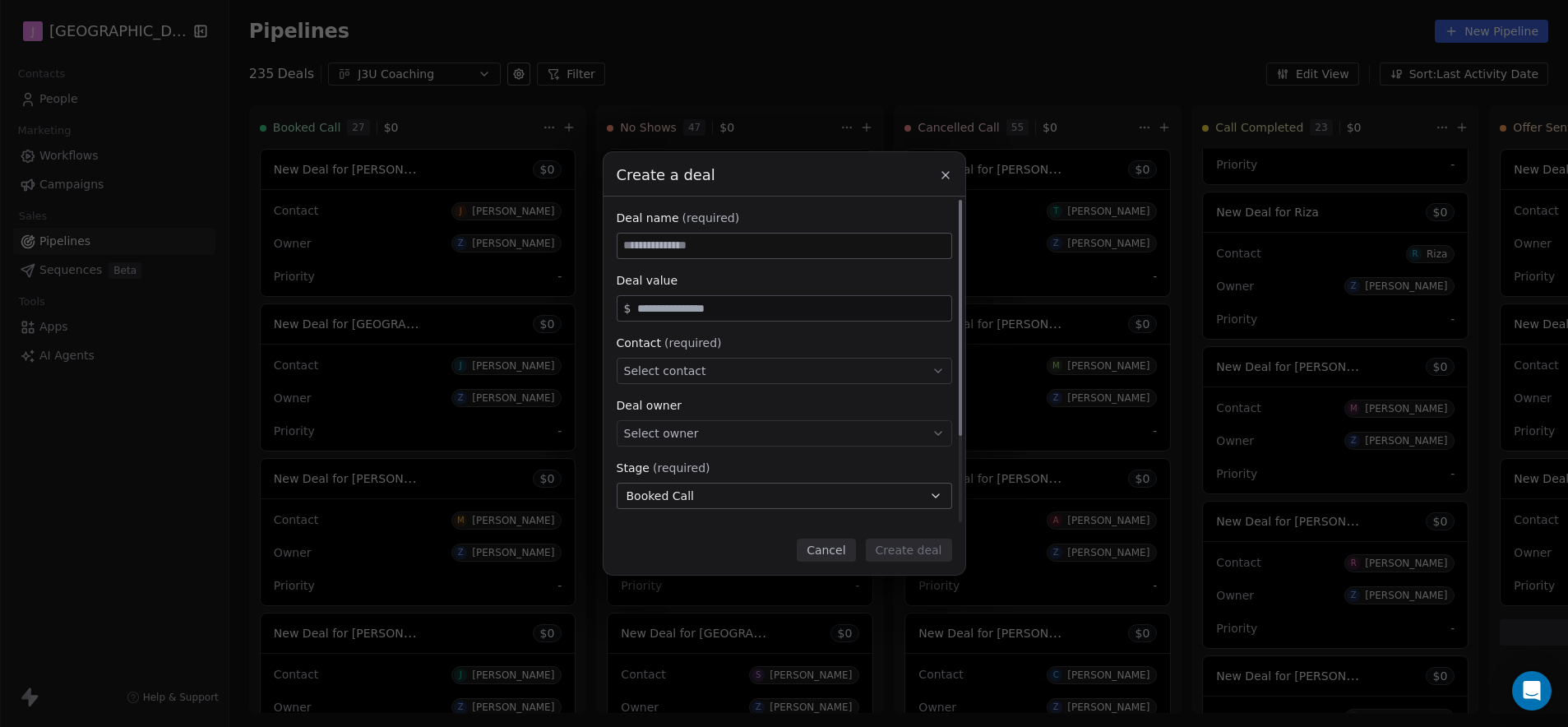
click at [722, 245] on input at bounding box center [784, 245] width 334 height 25
click at [696, 237] on input at bounding box center [784, 245] width 334 height 25
type input "**********"
click at [708, 313] on input "text" at bounding box center [790, 309] width 313 height 12
type input "*****"
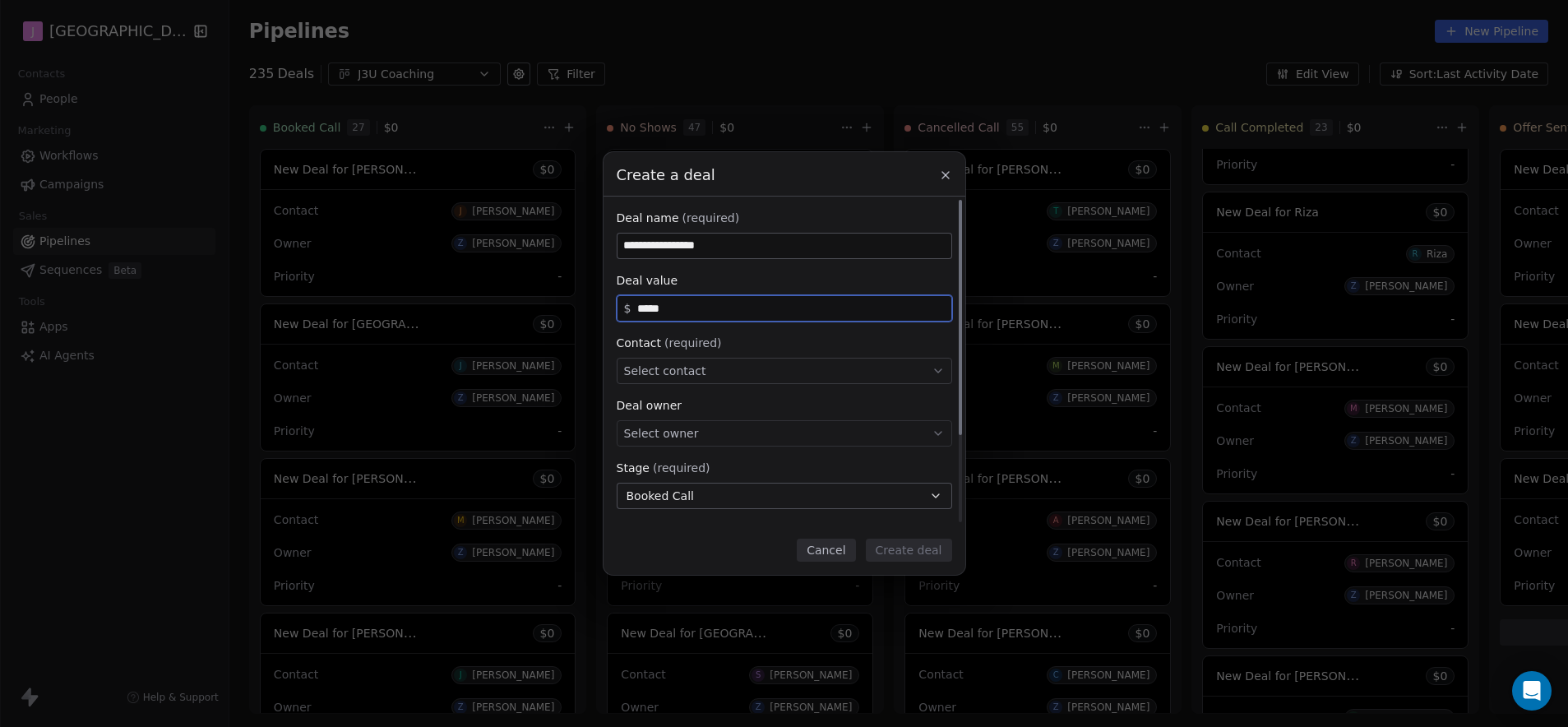
click at [730, 375] on div "Select contact" at bounding box center [784, 371] width 336 height 26
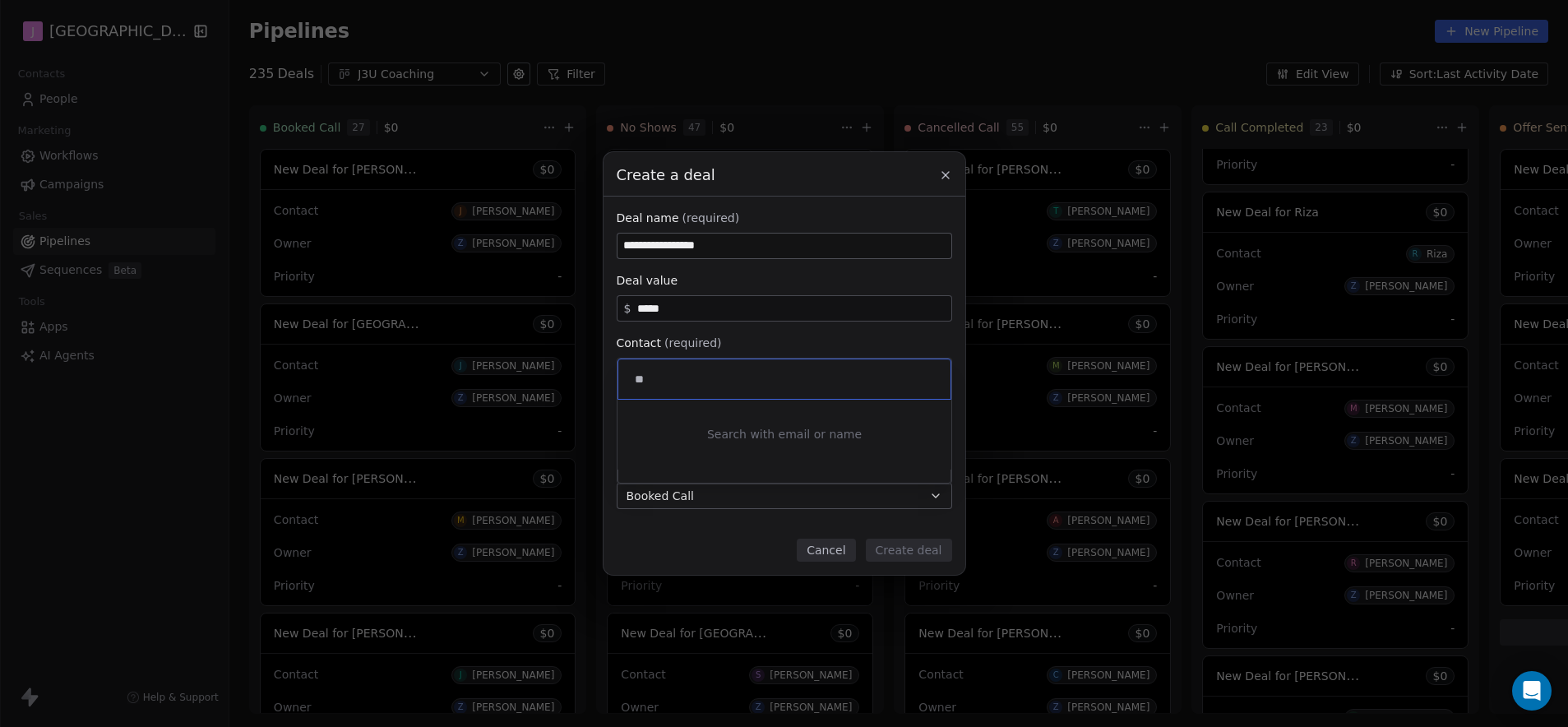
type input "*"
type input "**********"
click at [736, 423] on div "[PERSON_NAME]" at bounding box center [696, 419] width 82 height 11
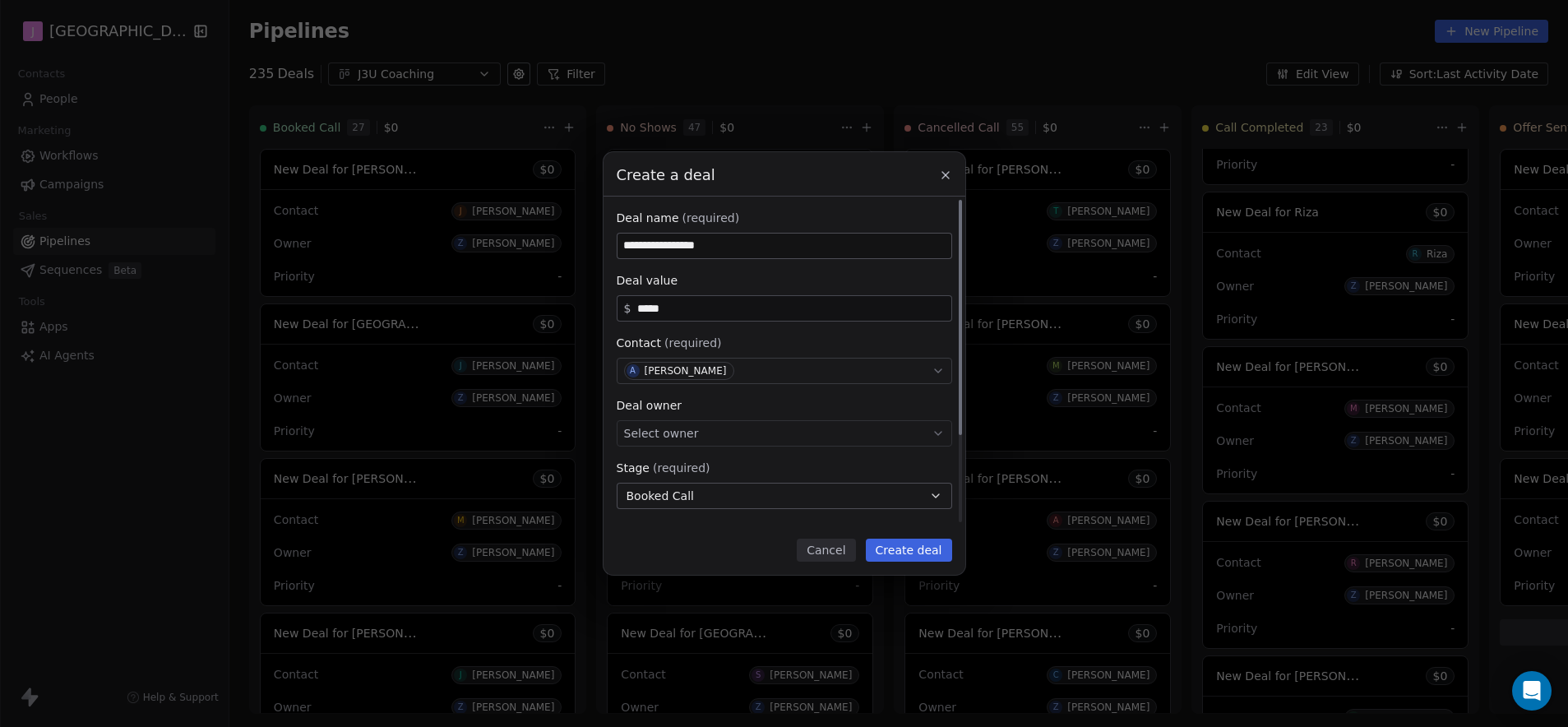
click at [710, 440] on div "Select owner" at bounding box center [784, 433] width 336 height 26
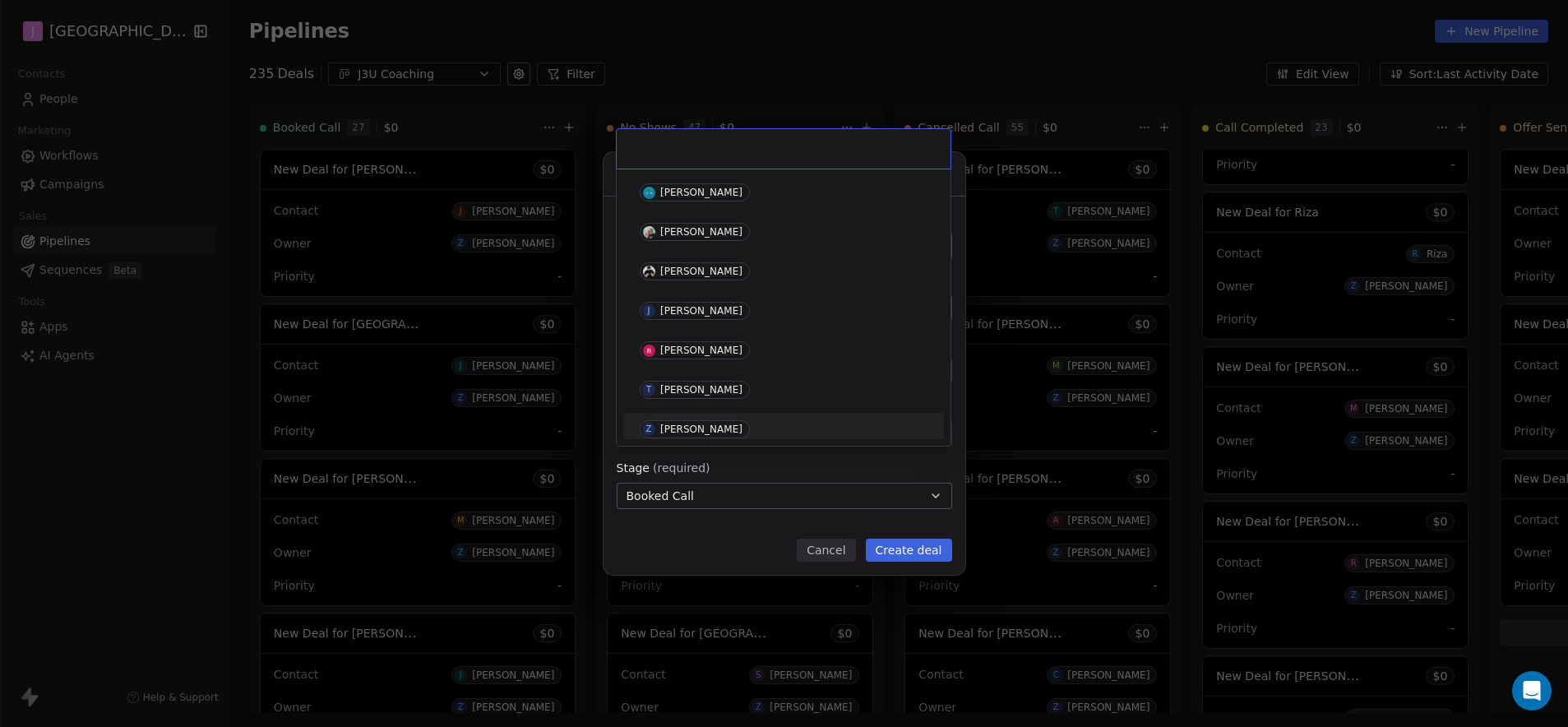
click at [711, 428] on div "[PERSON_NAME]" at bounding box center [701, 430] width 82 height 11
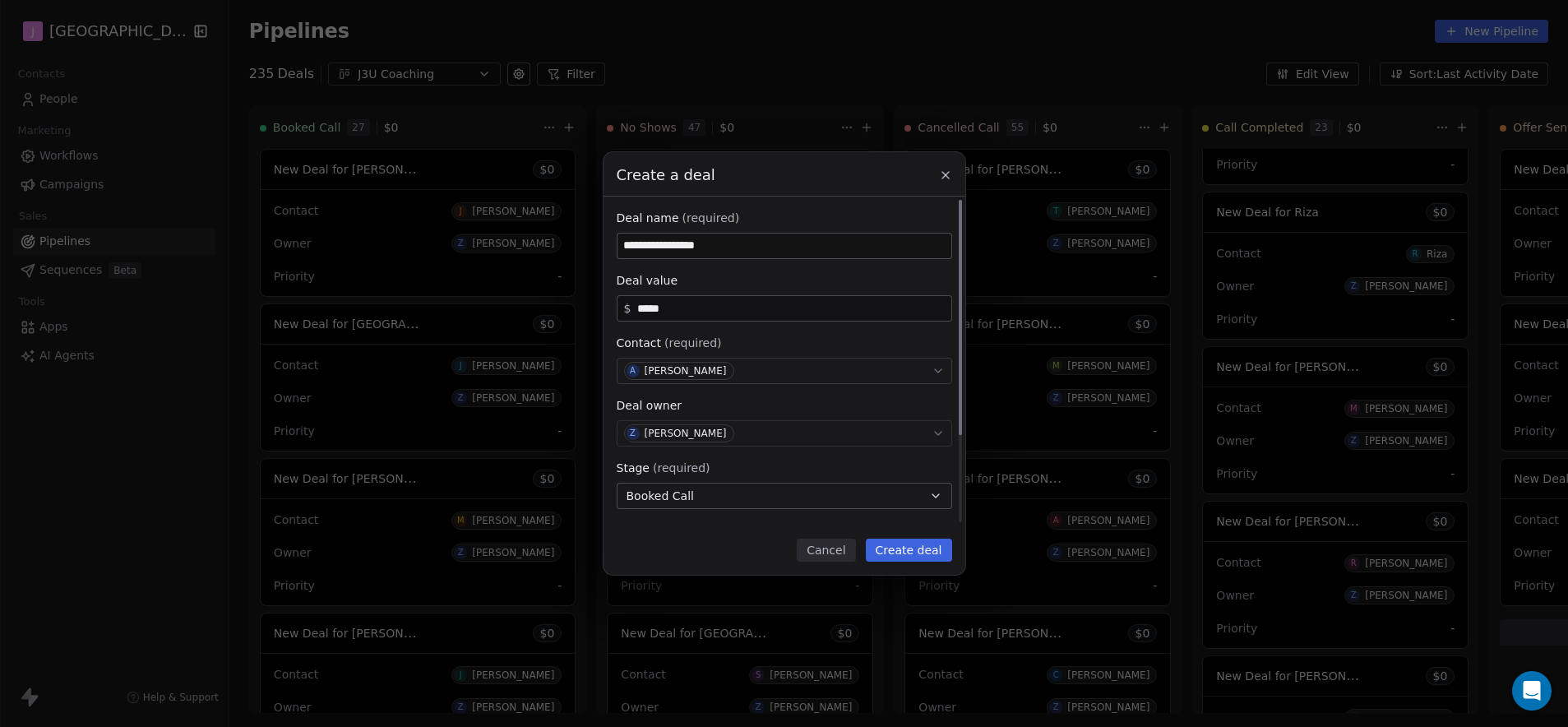
click at [708, 488] on button "Booked Call" at bounding box center [784, 496] width 336 height 26
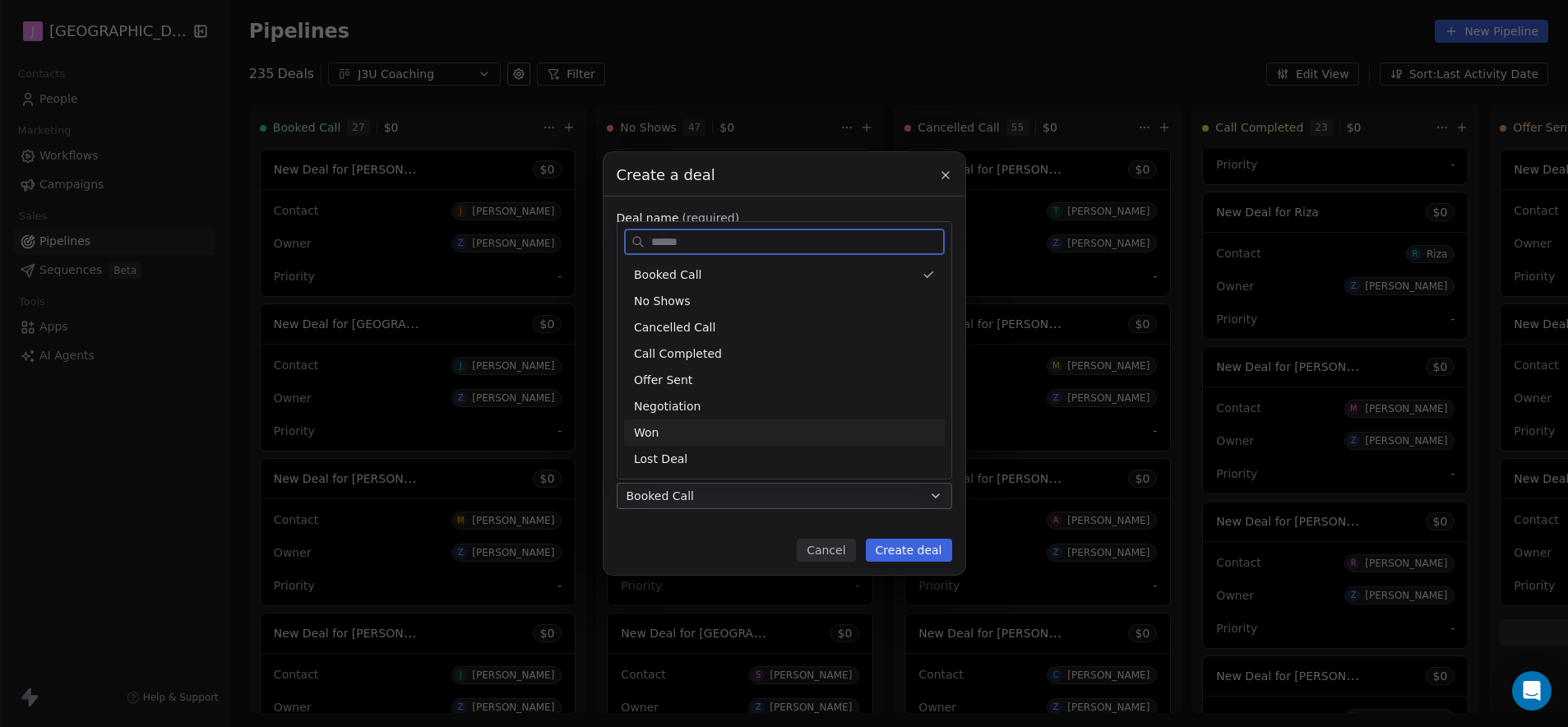
click at [696, 424] on div "Won" at bounding box center [784, 432] width 301 height 18
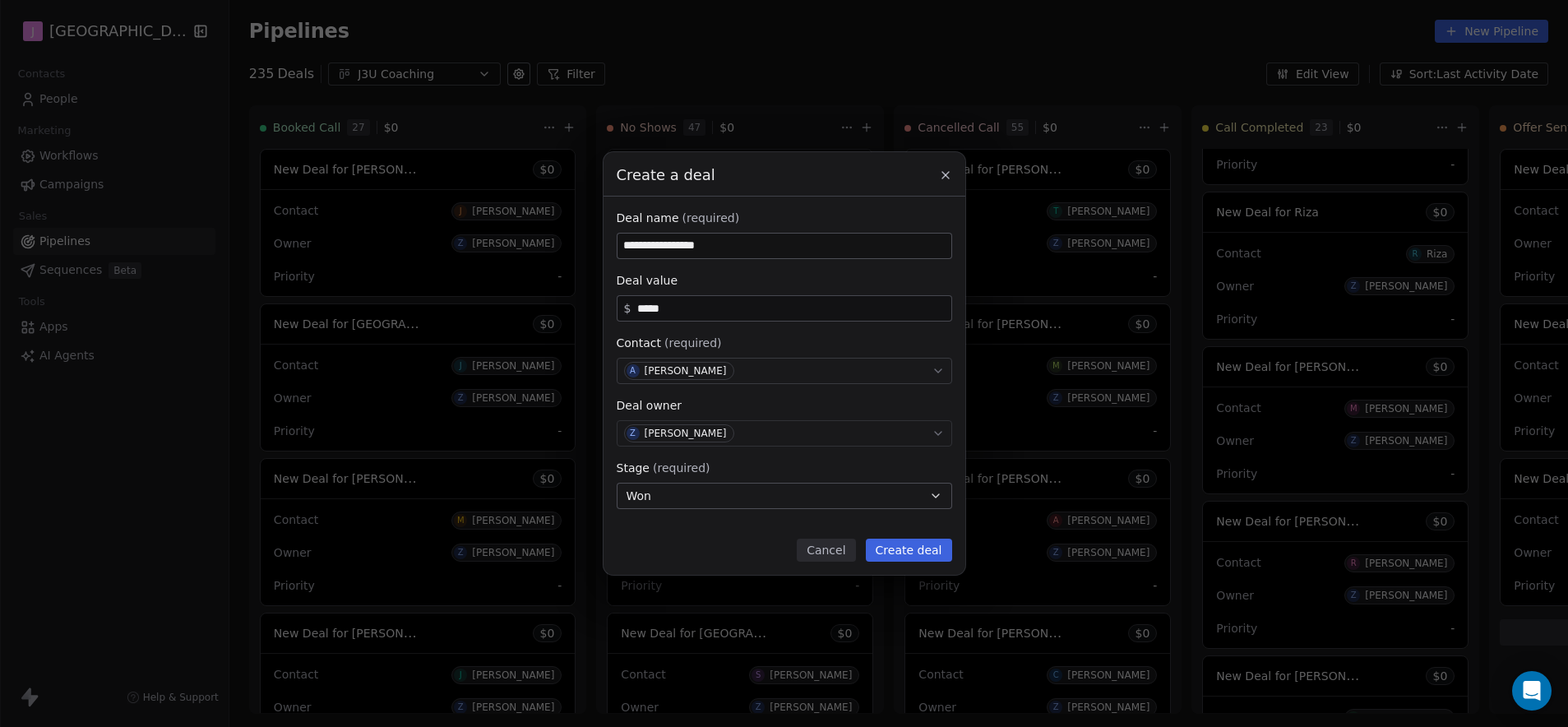
click at [922, 552] on button "Create deal" at bounding box center [908, 549] width 86 height 23
